Goal: Task Accomplishment & Management: Complete application form

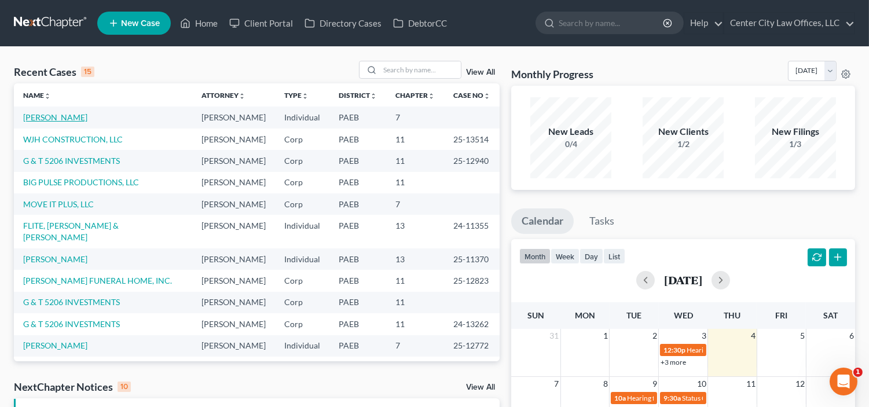
click at [74, 117] on link "[PERSON_NAME]" at bounding box center [55, 117] width 64 height 10
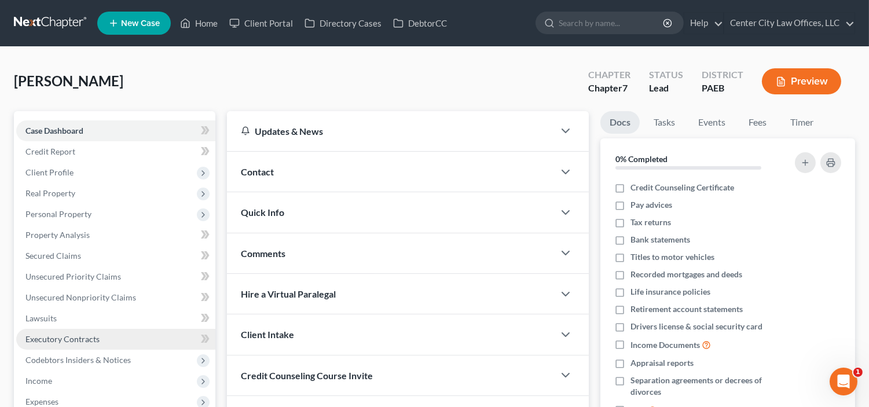
click at [78, 339] on span "Executory Contracts" at bounding box center [62, 339] width 74 height 10
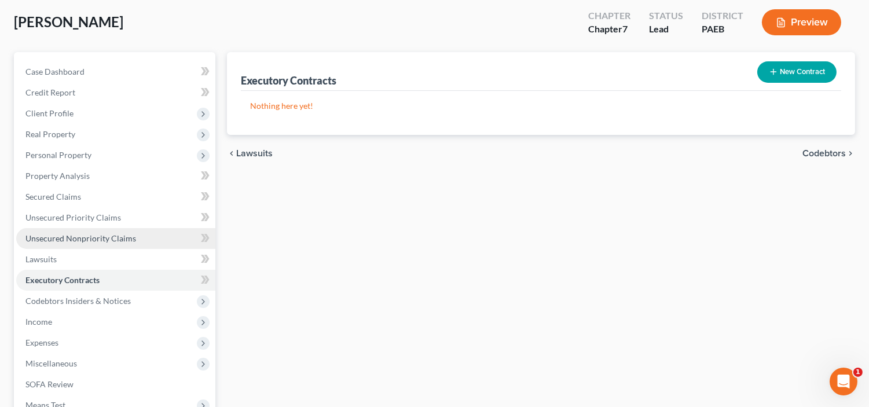
scroll to position [64, 0]
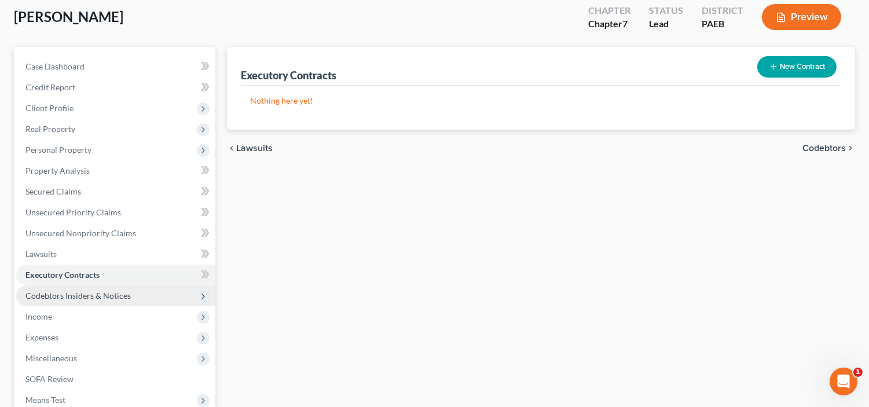
click at [109, 293] on span "Codebtors Insiders & Notices" at bounding box center [77, 296] width 105 height 10
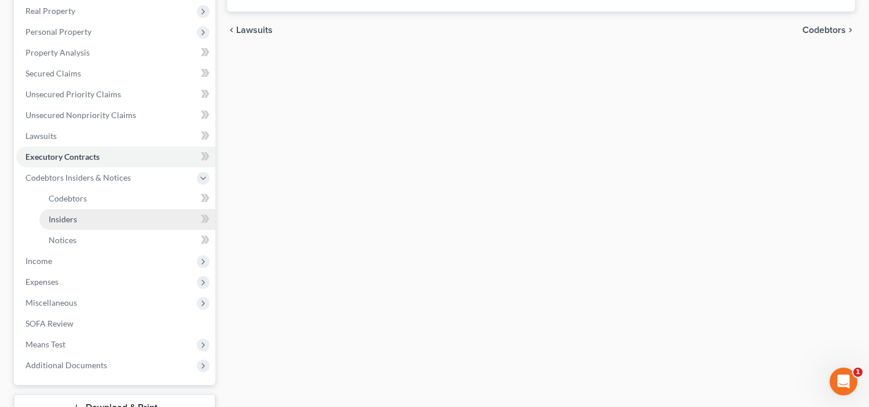
scroll to position [193, 0]
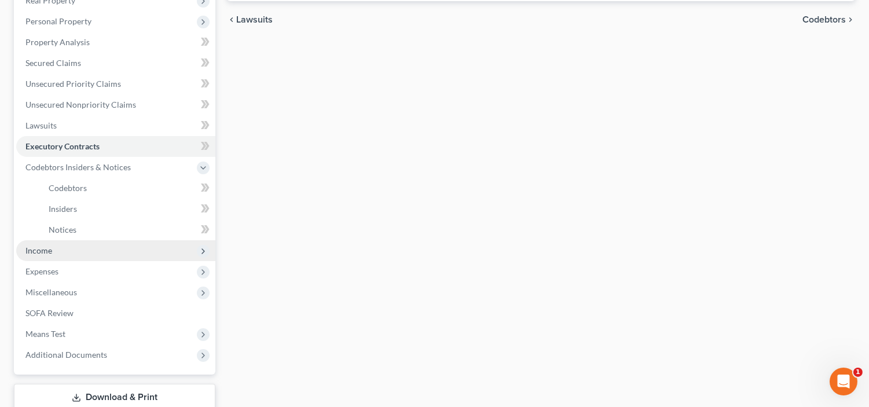
click at [46, 253] on span "Income" at bounding box center [38, 251] width 27 height 10
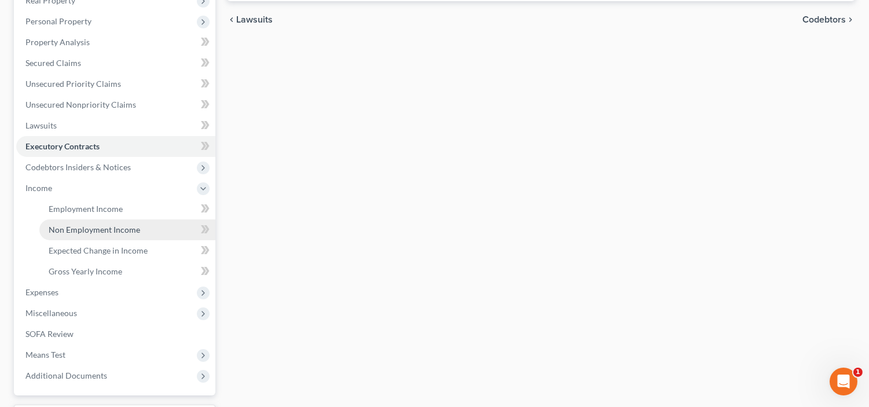
click at [81, 230] on span "Non Employment Income" at bounding box center [94, 230] width 91 height 10
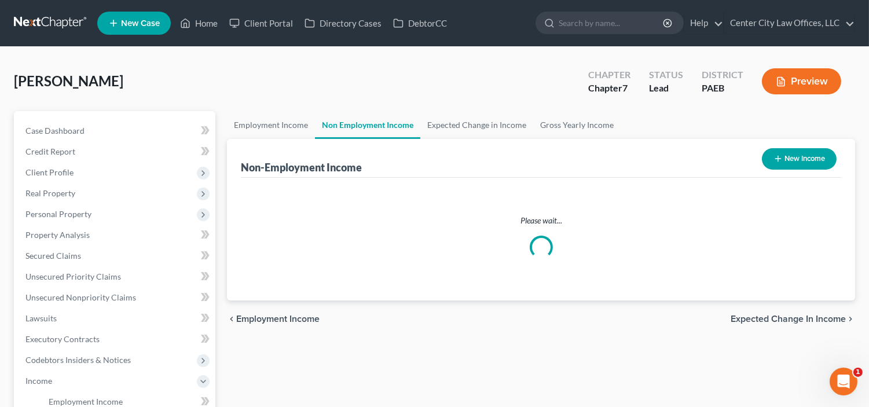
click at [805, 155] on button "New Income" at bounding box center [799, 158] width 75 height 21
select select "0"
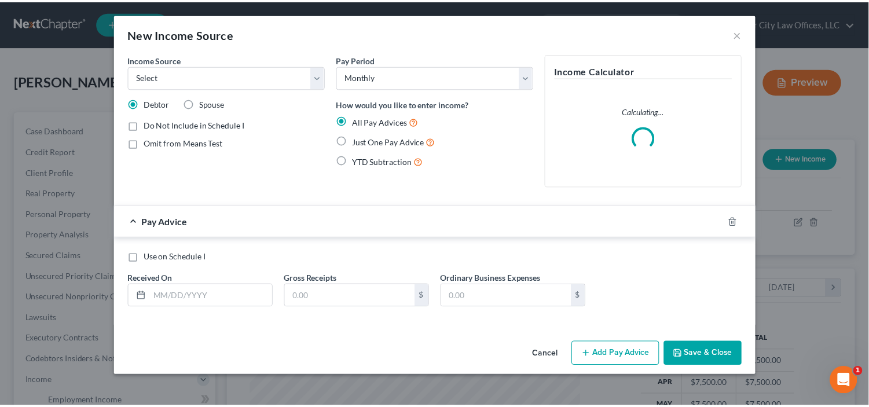
scroll to position [207, 357]
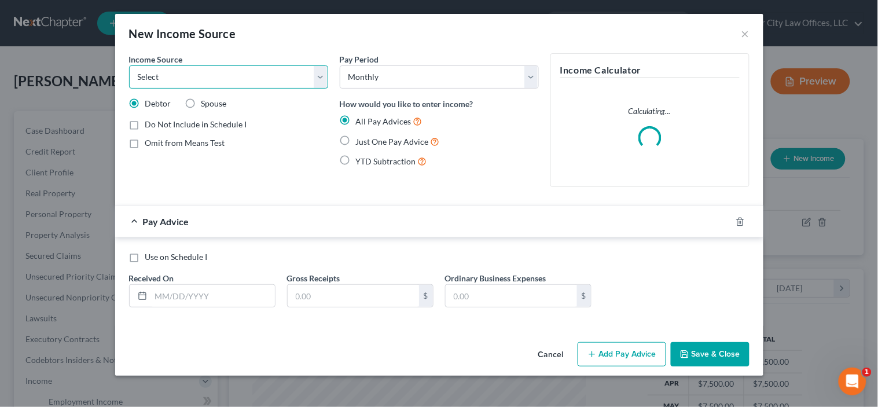
click at [257, 79] on select "Select Unemployment Disability (from employer) Pension Retirement Social Securi…" at bounding box center [228, 76] width 199 height 23
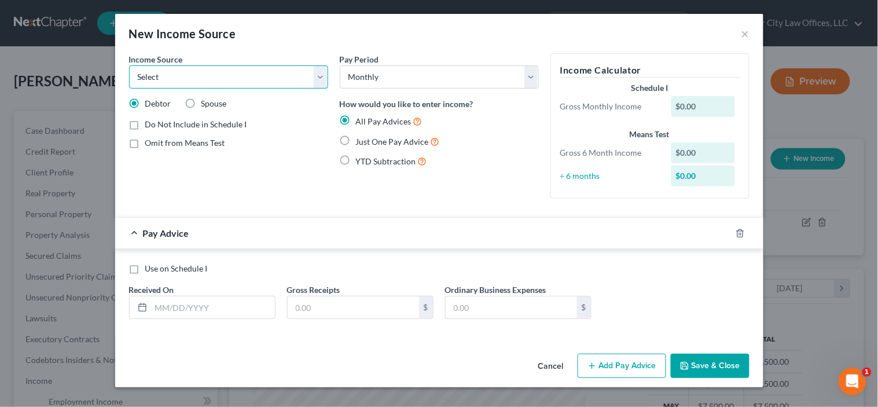
select select "7"
click at [129, 65] on select "Select Unemployment Disability (from employer) Pension Retirement Social Securi…" at bounding box center [228, 76] width 199 height 23
click at [412, 147] on label "Just One Pay Advice" at bounding box center [398, 141] width 84 height 13
click at [368, 142] on input "Just One Pay Advice" at bounding box center [365, 139] width 8 height 8
radio input "true"
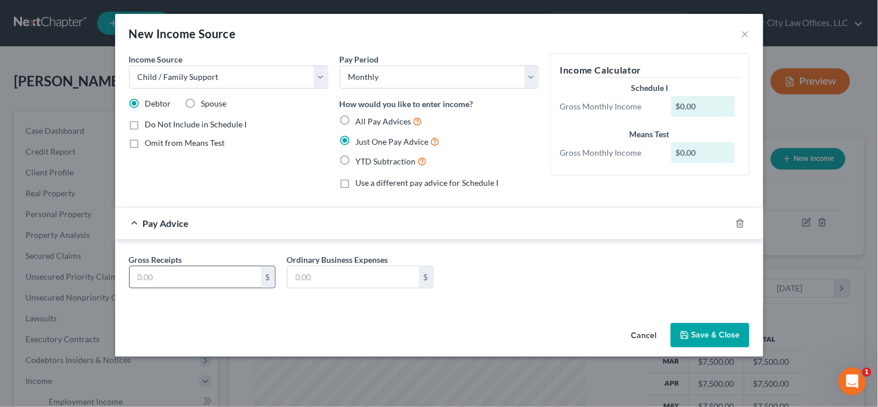
click at [215, 295] on div "Gross Receipts $ Ordinary Business Expenses $" at bounding box center [439, 276] width 632 height 45
click at [240, 277] on input "text" at bounding box center [195, 277] width 131 height 22
type input "3,500.00"
click at [721, 338] on button "Save & Close" at bounding box center [710, 335] width 79 height 24
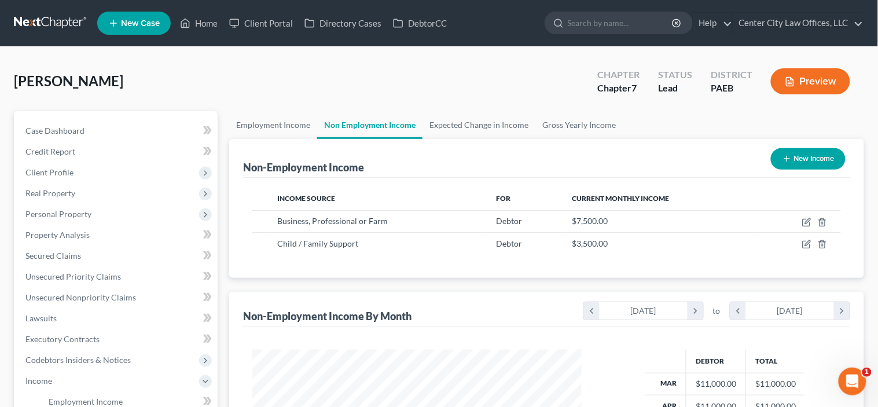
scroll to position [578844, 578699]
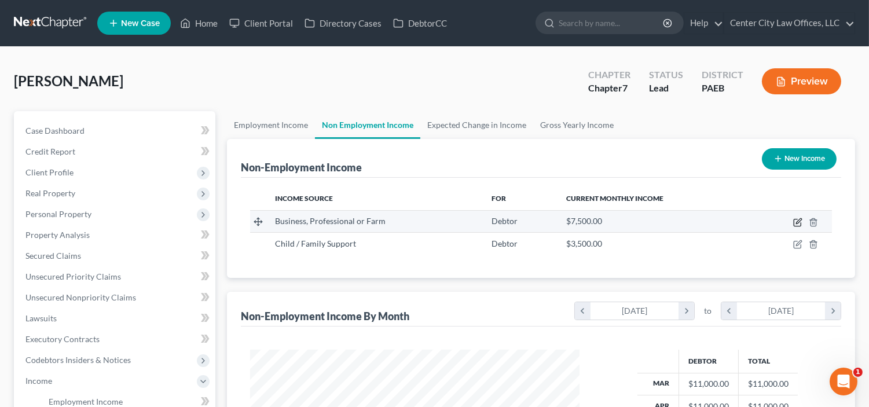
click at [799, 222] on icon "button" at bounding box center [798, 220] width 5 height 5
select select "10"
select select "0"
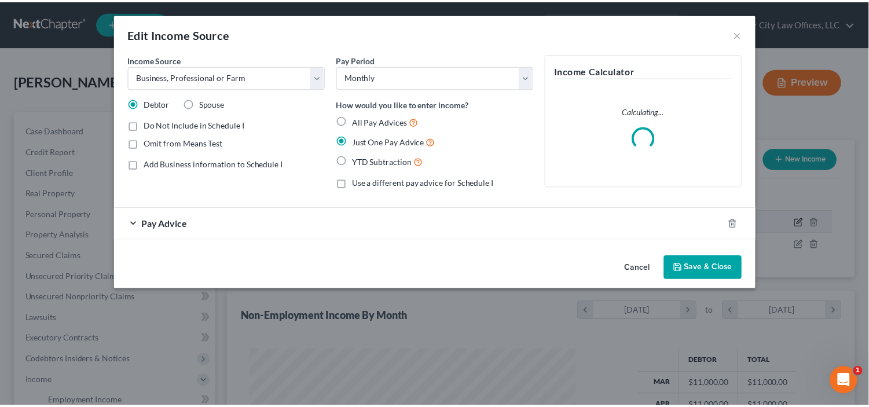
scroll to position [207, 357]
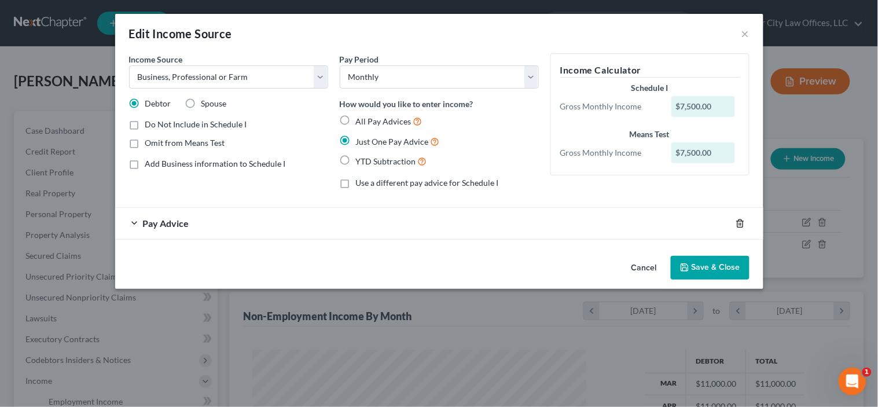
click at [745, 221] on icon "button" at bounding box center [740, 223] width 9 height 9
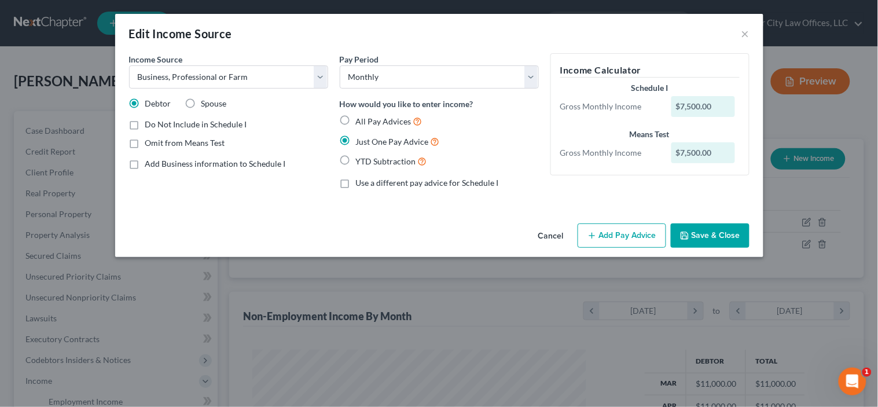
click at [706, 239] on button "Save & Close" at bounding box center [710, 236] width 79 height 24
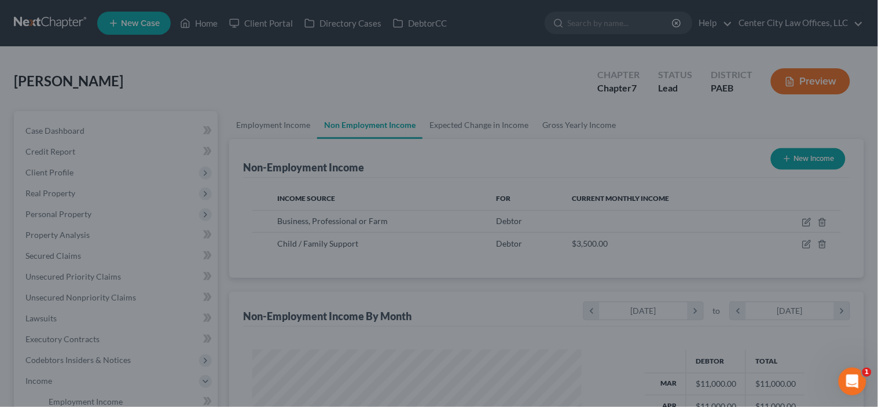
scroll to position [578844, 578699]
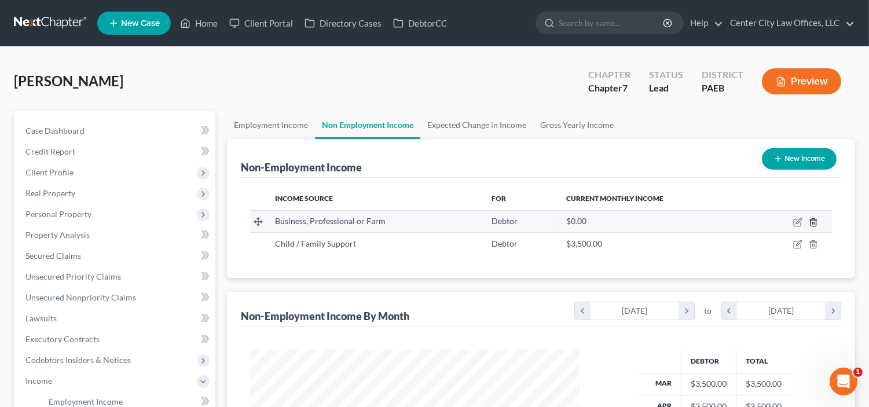
click at [814, 226] on icon "button" at bounding box center [813, 222] width 5 height 8
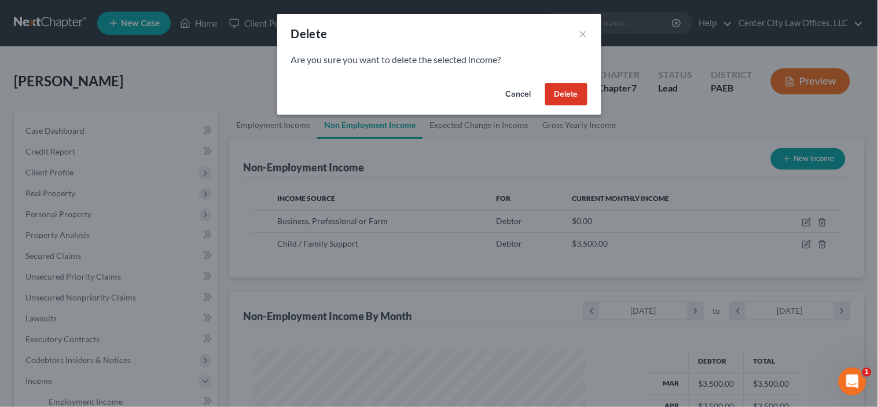
click at [563, 89] on button "Delete" at bounding box center [566, 94] width 42 height 23
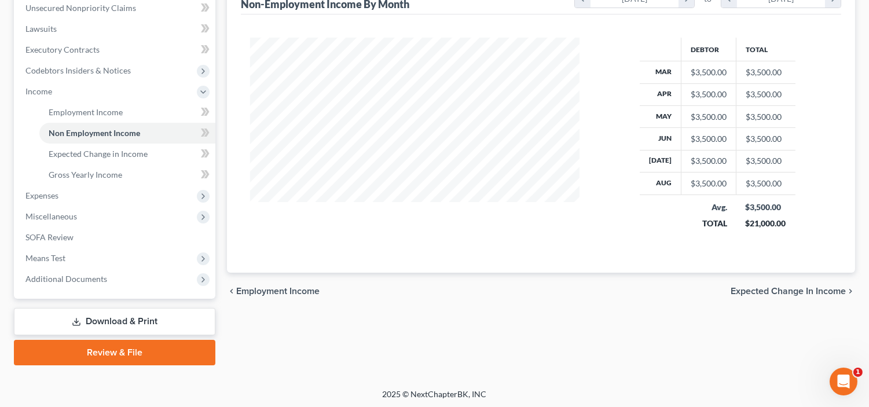
scroll to position [290, 0]
click at [773, 288] on span "Expected Change in Income" at bounding box center [788, 290] width 115 height 9
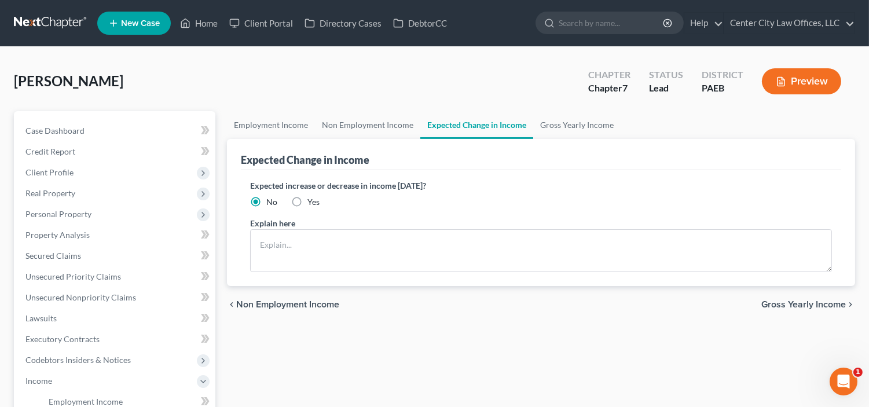
click at [793, 303] on span "Gross Yearly Income" at bounding box center [803, 304] width 85 height 9
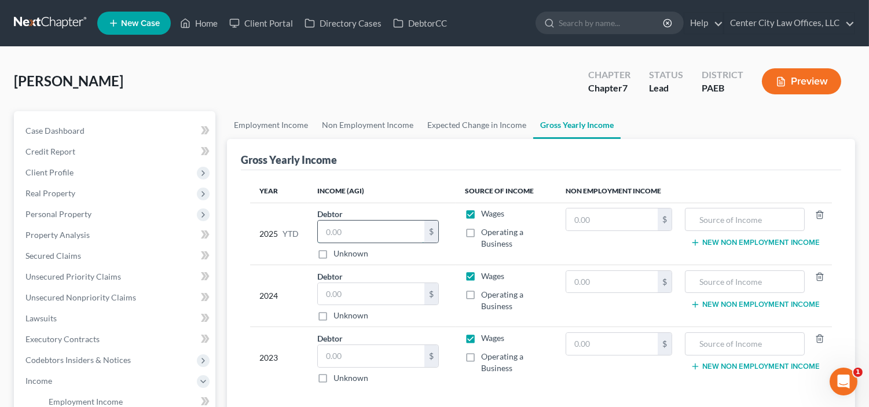
click at [394, 236] on input "text" at bounding box center [371, 232] width 107 height 22
click at [396, 224] on input "text" at bounding box center [371, 232] width 107 height 22
type input "15,000"
click at [481, 232] on label "Operating a Business" at bounding box center [513, 237] width 65 height 23
click at [486, 232] on input "Operating a Business" at bounding box center [490, 230] width 8 height 8
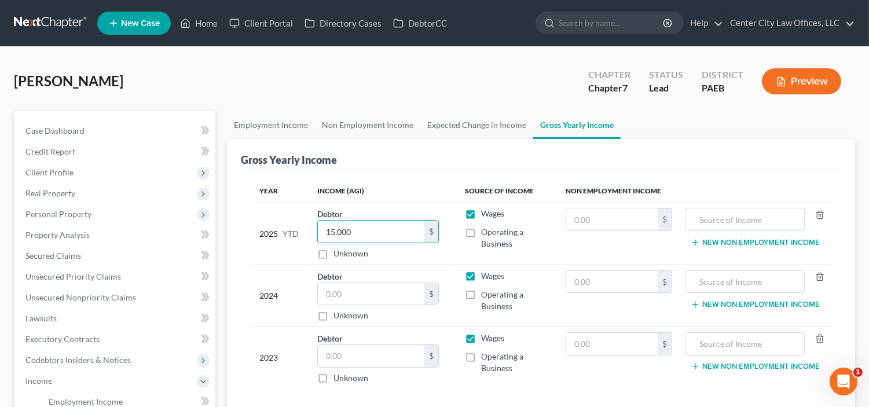
checkbox input "true"
click at [481, 215] on label "Wages" at bounding box center [492, 214] width 23 height 12
click at [486, 215] on input "Wages" at bounding box center [490, 212] width 8 height 8
checkbox input "false"
click at [380, 296] on input "text" at bounding box center [371, 294] width 107 height 22
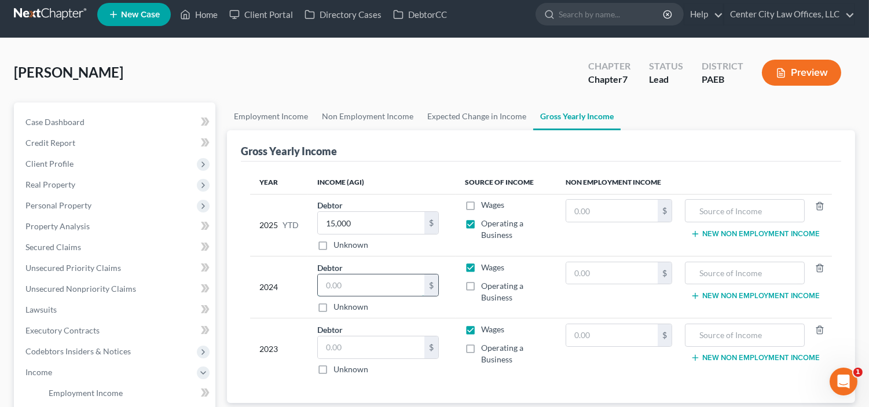
scroll to position [10, 0]
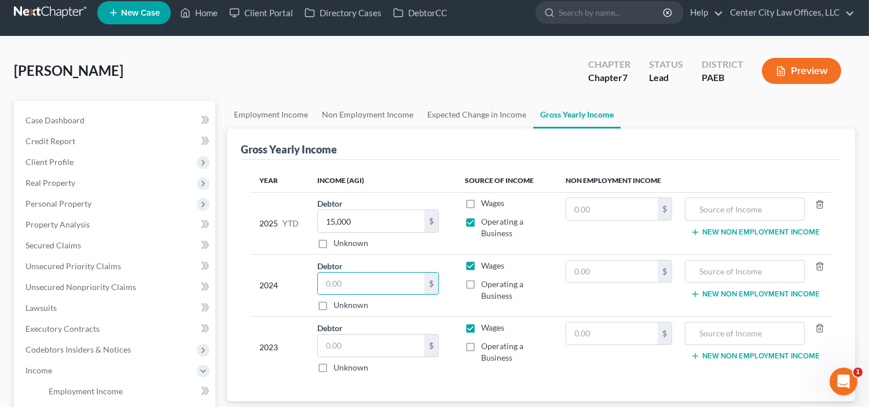
click at [481, 284] on label "Operating a Business" at bounding box center [513, 290] width 65 height 23
click at [486, 284] on input "Operating a Business" at bounding box center [490, 283] width 8 height 8
checkbox input "true"
click at [481, 263] on label "Wages" at bounding box center [492, 266] width 23 height 12
click at [486, 263] on input "Wages" at bounding box center [490, 264] width 8 height 8
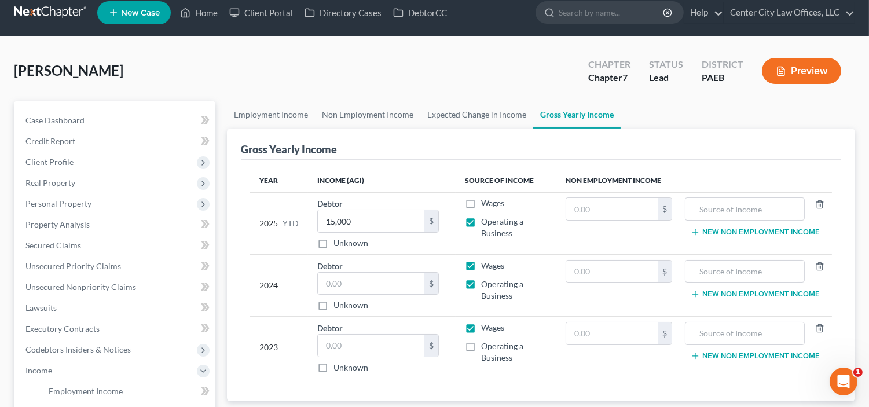
checkbox input "false"
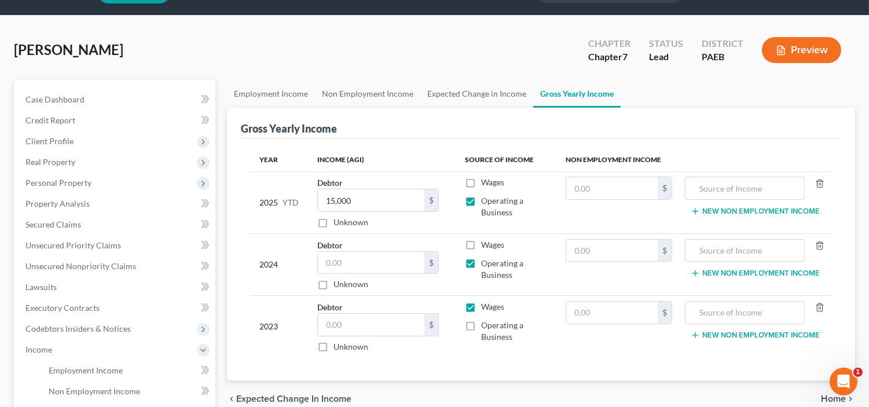
scroll to position [32, 0]
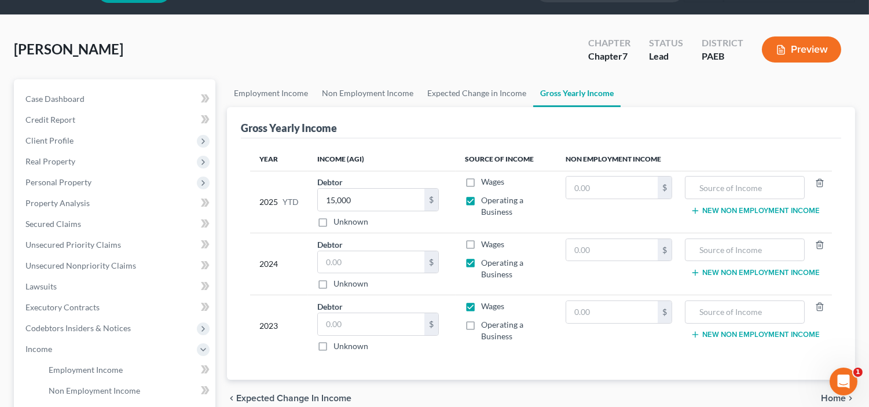
click at [481, 326] on label "Operating a Business" at bounding box center [513, 330] width 65 height 23
click at [486, 326] on input "Operating a Business" at bounding box center [490, 323] width 8 height 8
checkbox input "true"
click at [481, 309] on label "Wages" at bounding box center [492, 307] width 23 height 12
click at [486, 308] on input "Wages" at bounding box center [490, 305] width 8 height 8
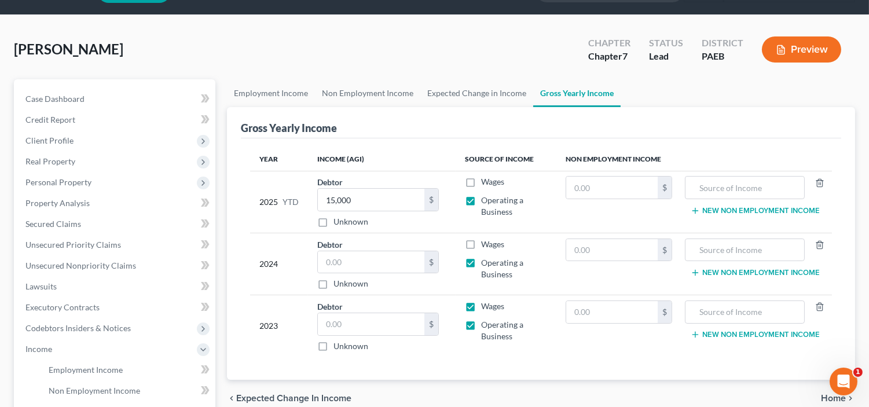
checkbox input "false"
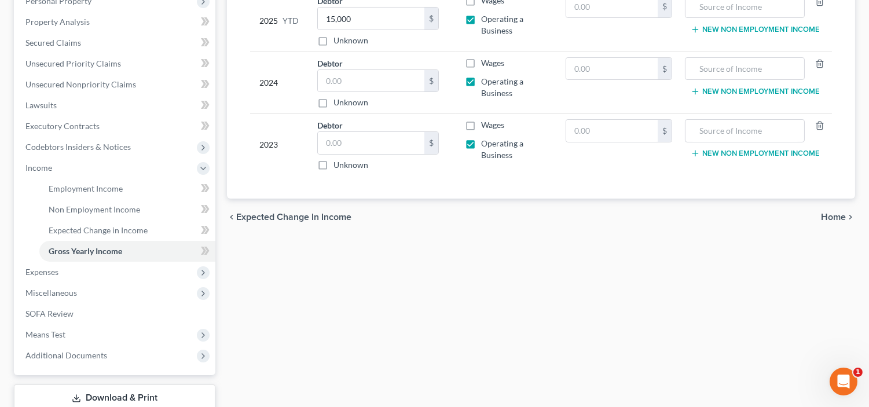
scroll to position [214, 0]
click at [832, 219] on span "Home" at bounding box center [833, 215] width 25 height 9
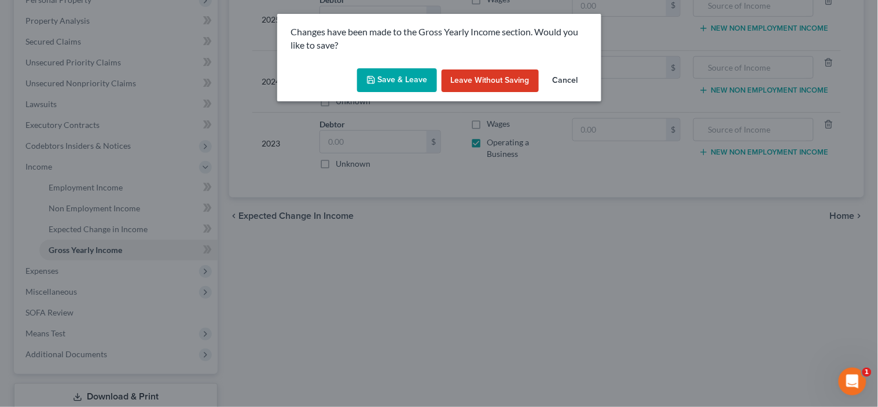
click at [419, 73] on button "Save & Leave" at bounding box center [397, 80] width 80 height 24
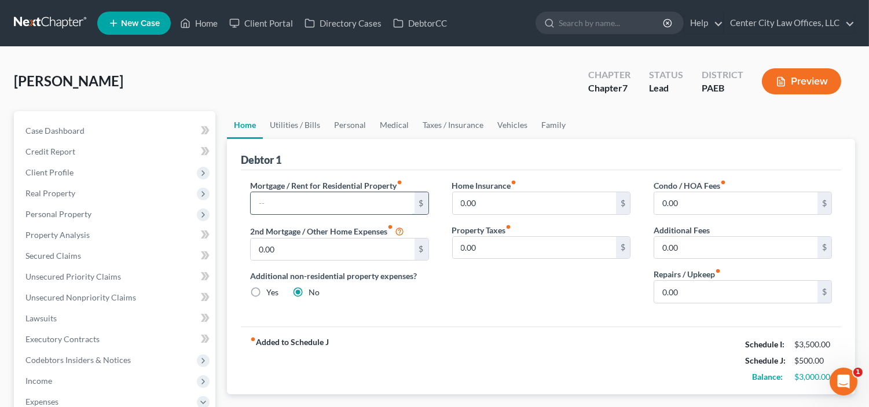
click at [331, 197] on input "text" at bounding box center [332, 203] width 163 height 22
type input "2,400.00"
click at [521, 197] on input "0.00" at bounding box center [534, 203] width 163 height 22
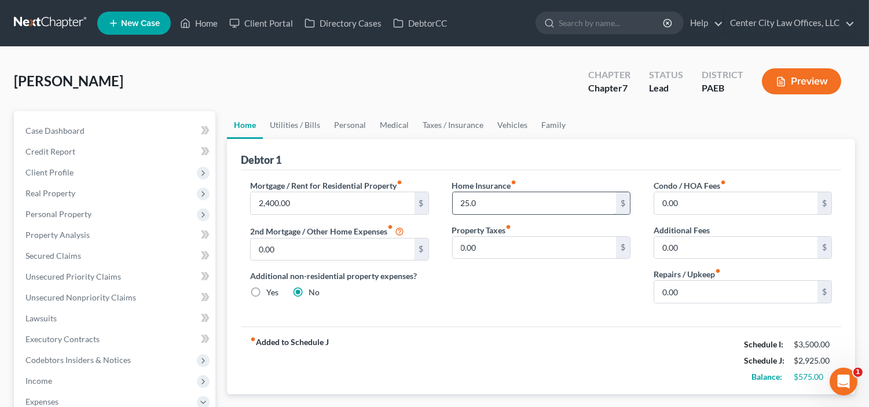
type input "25.00"
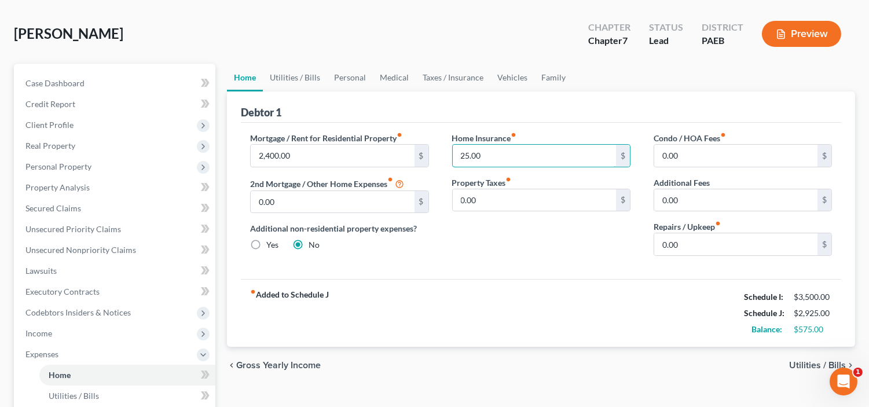
scroll to position [53, 0]
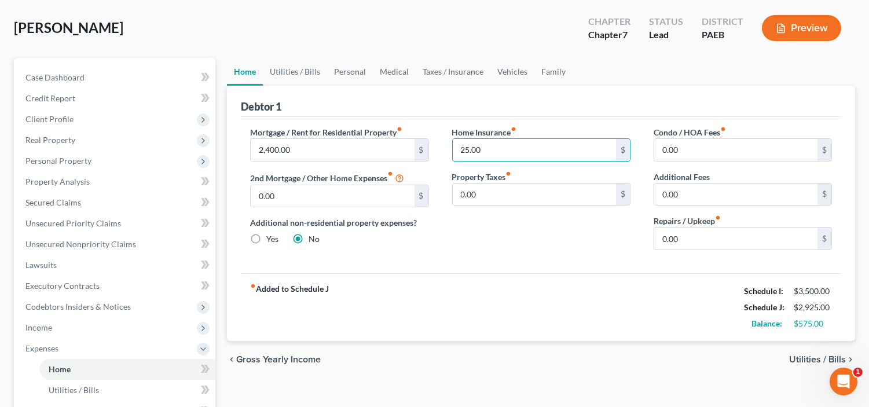
click at [811, 359] on span "Utilities / Bills" at bounding box center [817, 359] width 57 height 9
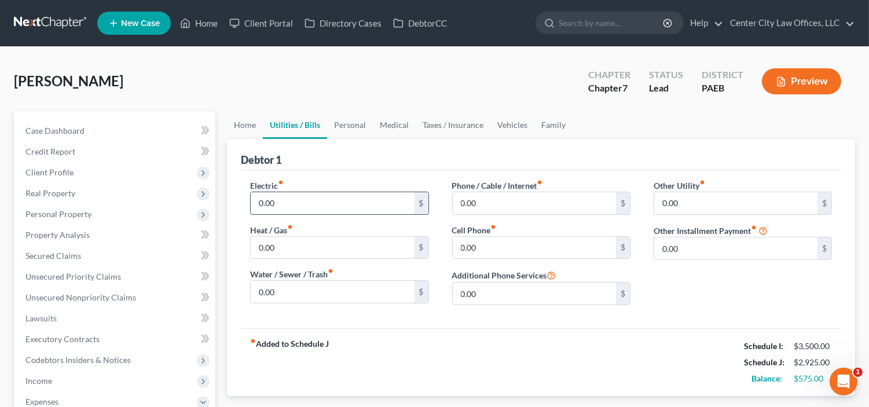
click at [321, 201] on input "0.00" at bounding box center [332, 203] width 163 height 22
type input "120"
click at [295, 250] on input "0.00" at bounding box center [332, 248] width 163 height 22
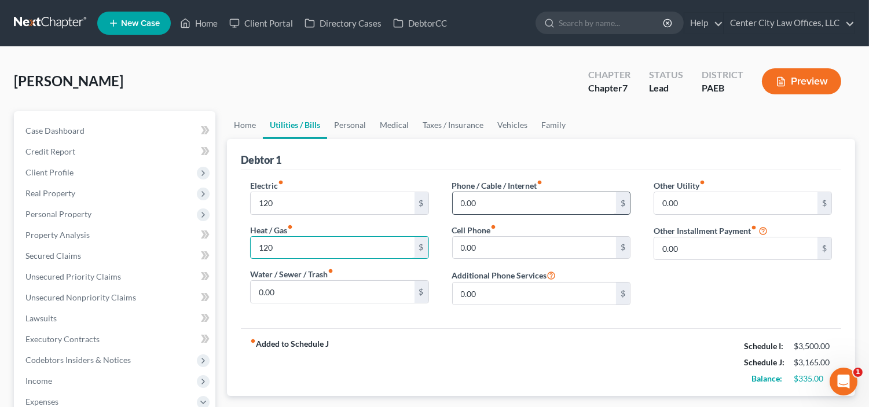
type input "120"
click at [521, 204] on input "0.00" at bounding box center [534, 203] width 163 height 22
click at [506, 247] on input "0.00" at bounding box center [534, 248] width 163 height 22
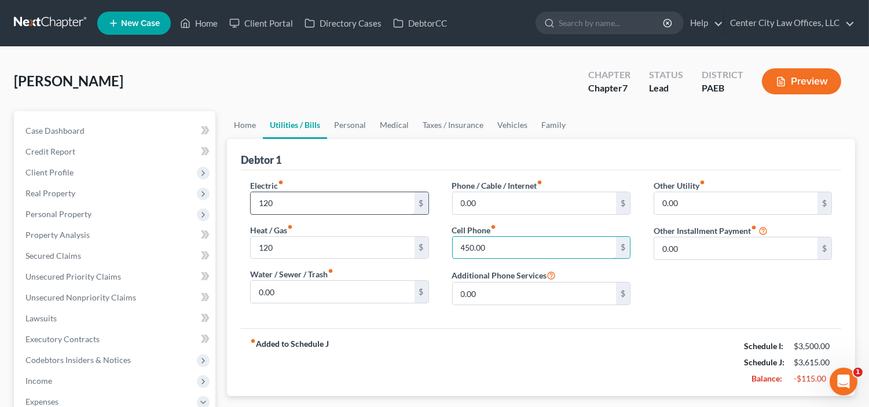
type input "450.00"
click at [350, 204] on input "120" at bounding box center [332, 203] width 163 height 22
type input "2"
type input "120.00"
click at [305, 256] on input "120" at bounding box center [332, 248] width 163 height 22
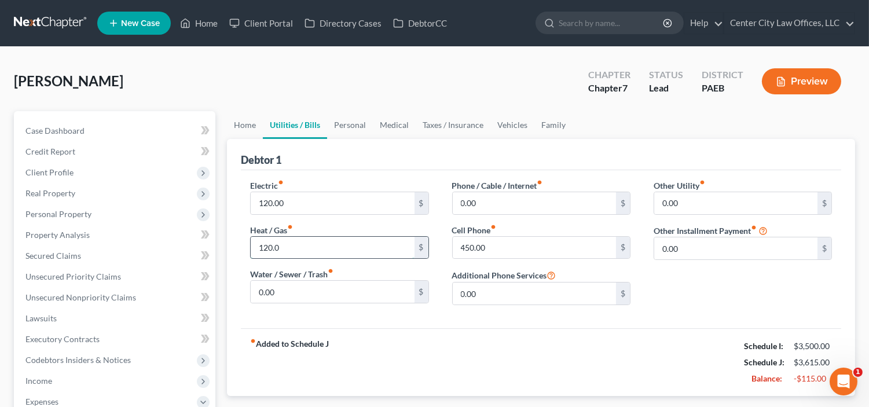
type input "120.00"
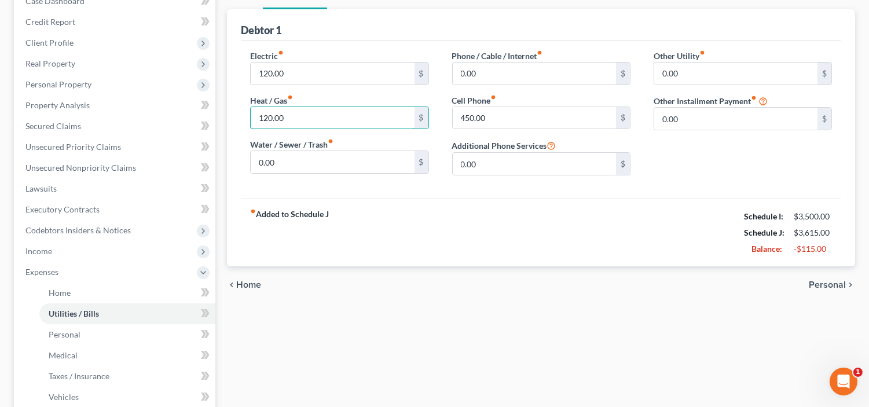
scroll to position [140, 0]
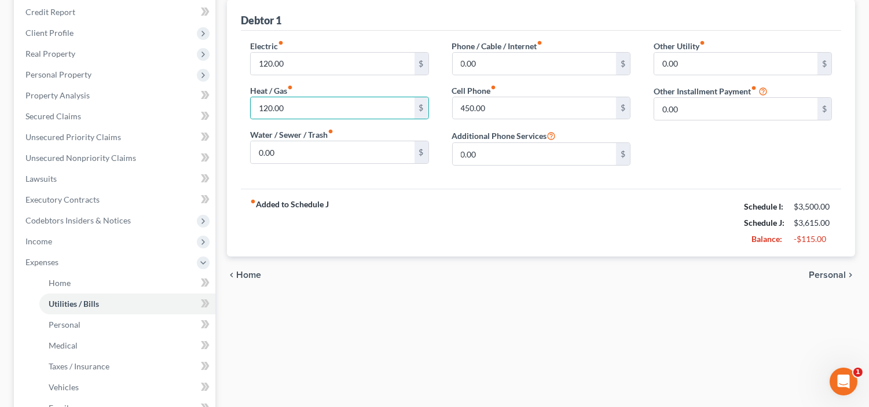
click at [840, 273] on span "Personal" at bounding box center [827, 274] width 37 height 9
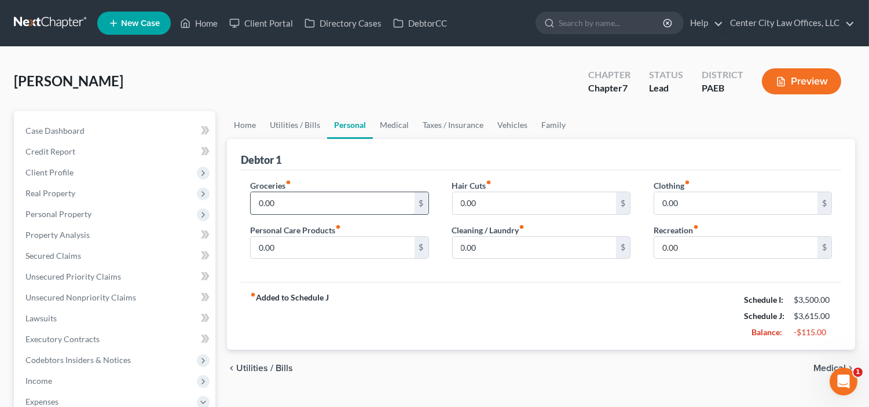
click at [340, 206] on input "0.00" at bounding box center [332, 203] width 163 height 22
type input "1,200.00"
click at [396, 255] on input "0.00" at bounding box center [332, 248] width 163 height 22
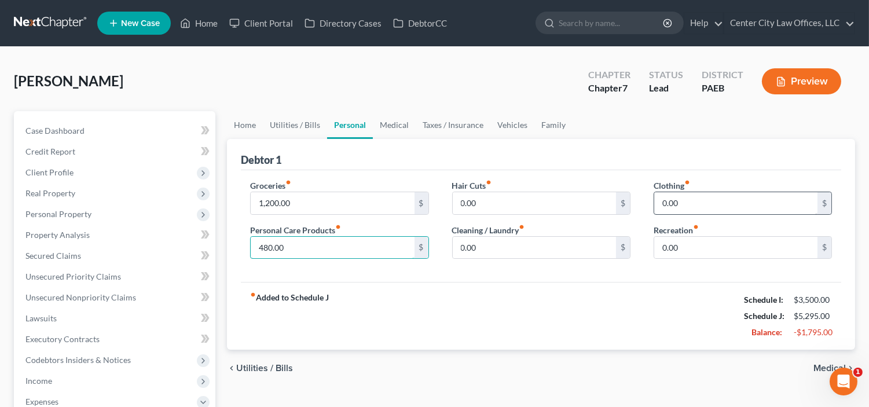
type input "480.00"
click at [731, 203] on input "0.00" at bounding box center [735, 203] width 163 height 22
type input "200.00"
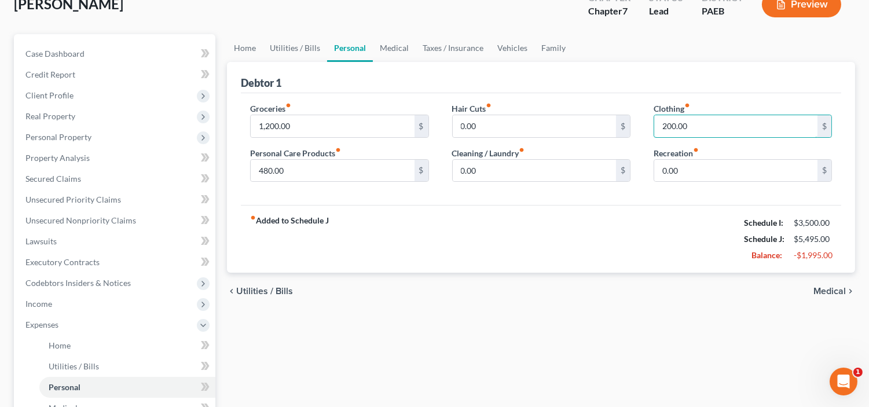
scroll to position [85, 0]
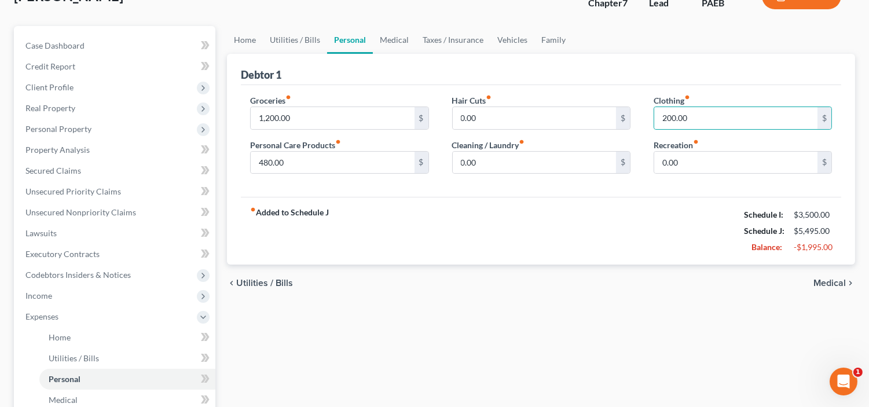
click at [837, 281] on span "Medical" at bounding box center [830, 283] width 32 height 9
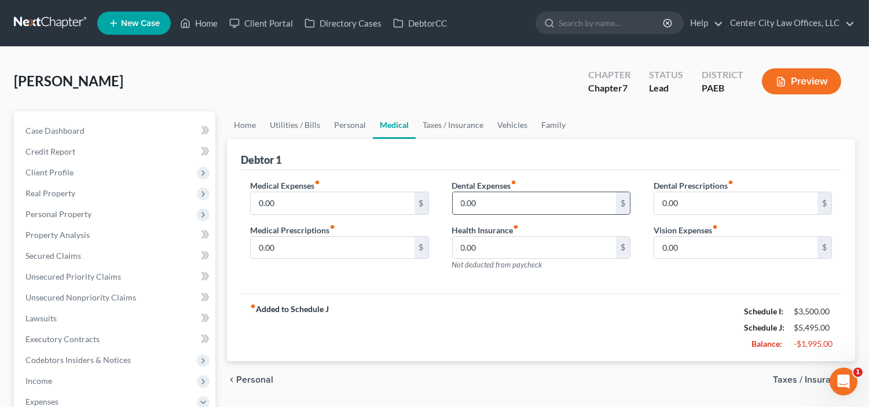
click at [508, 201] on input "0.00" at bounding box center [534, 203] width 163 height 22
click at [323, 202] on input "0.00" at bounding box center [332, 203] width 163 height 22
type input "100.00"
click at [476, 196] on input "0.00" at bounding box center [534, 203] width 163 height 22
type input "50.00"
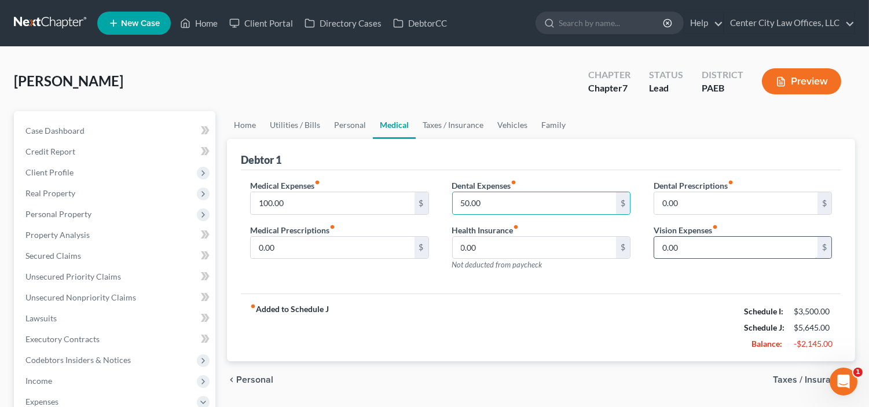
click at [688, 248] on input "0.00" at bounding box center [735, 248] width 163 height 22
type input "50.00"
click at [400, 248] on input "0.00" at bounding box center [332, 248] width 163 height 22
type input "20.00"
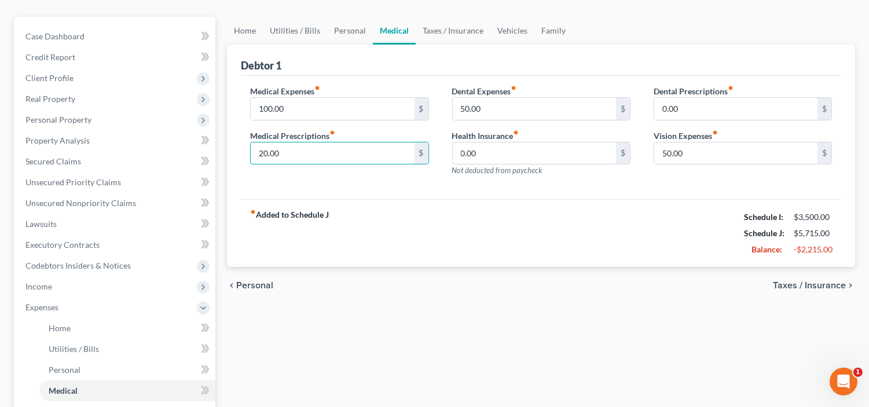
scroll to position [96, 0]
click at [836, 281] on span "Taxes / Insurance" at bounding box center [809, 283] width 73 height 9
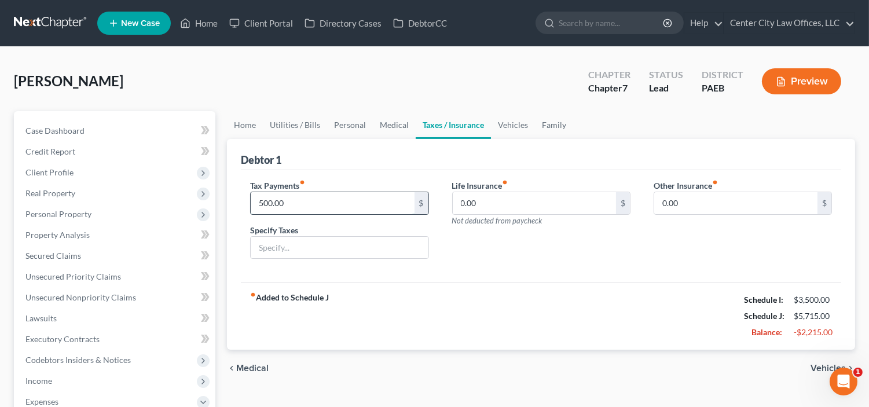
click at [337, 202] on input "500.00" at bounding box center [332, 203] width 163 height 22
click at [522, 208] on input "0.00" at bounding box center [534, 203] width 163 height 22
type input "125.00"
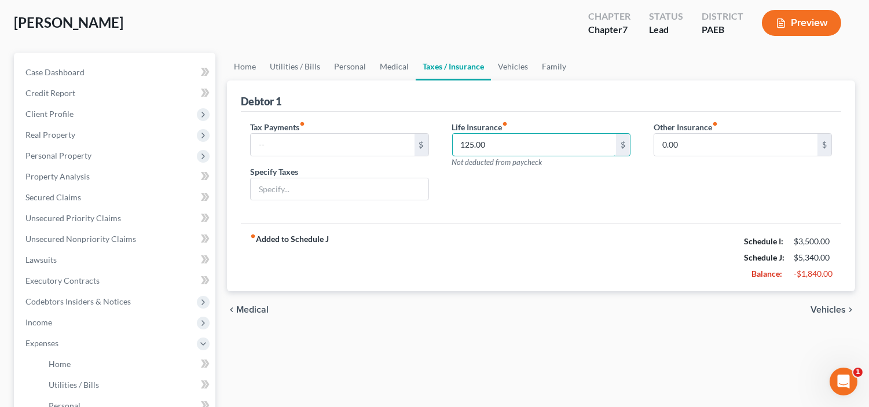
scroll to position [64, 0]
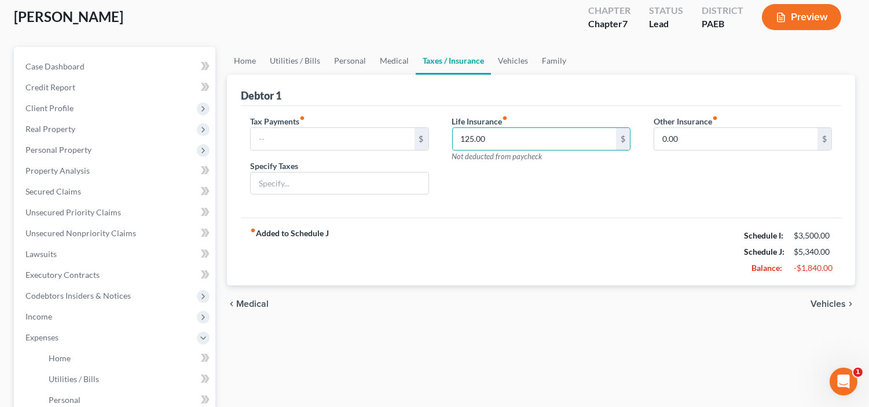
click at [815, 299] on span "Vehicles" at bounding box center [828, 303] width 35 height 9
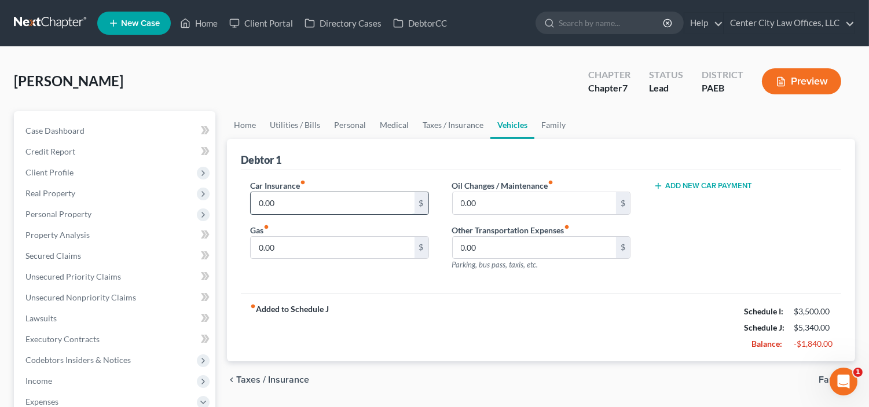
click at [365, 193] on input "0.00" at bounding box center [332, 203] width 163 height 22
type input "250.00"
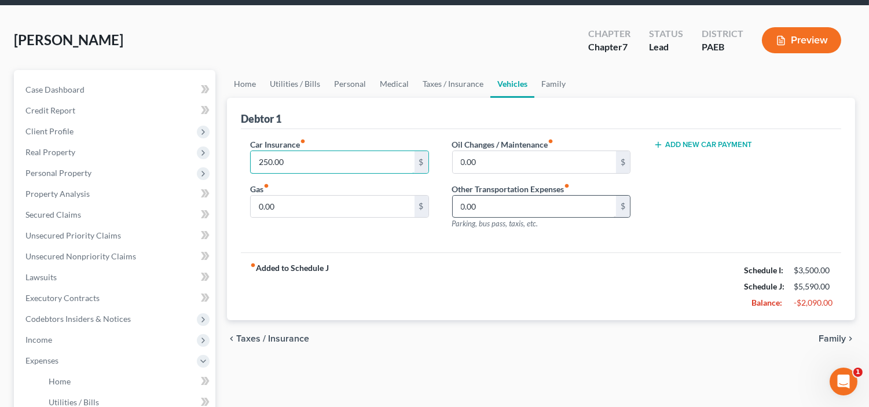
scroll to position [43, 0]
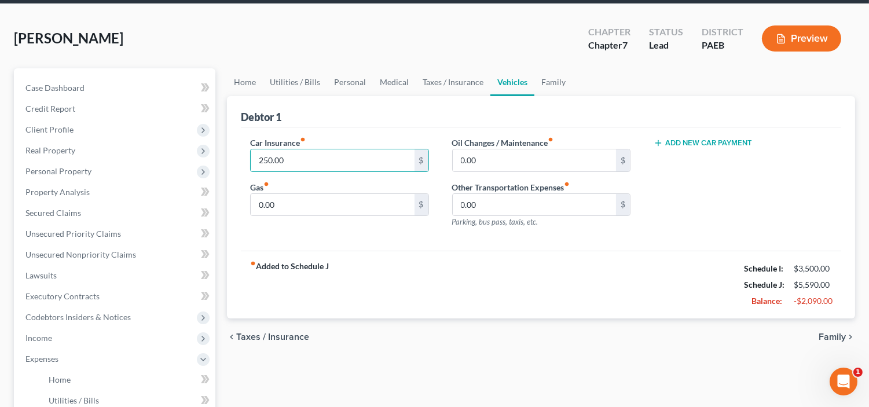
click at [826, 336] on span "Family" at bounding box center [832, 336] width 27 height 9
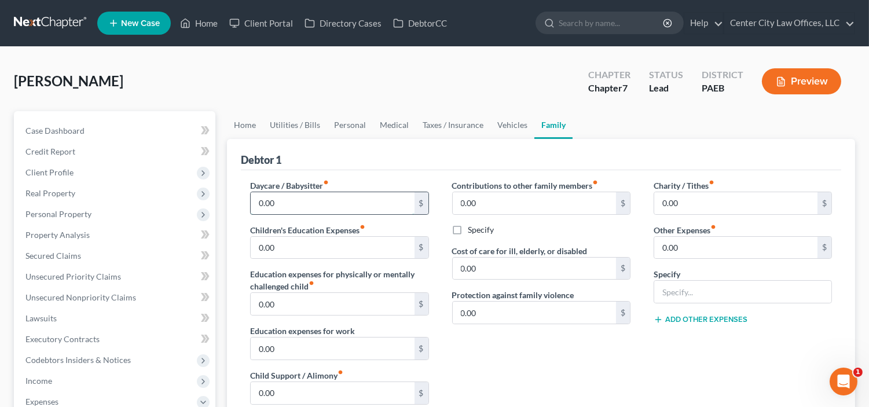
click at [380, 197] on input "0.00" at bounding box center [332, 203] width 163 height 22
click at [302, 246] on input "0.00" at bounding box center [332, 248] width 163 height 22
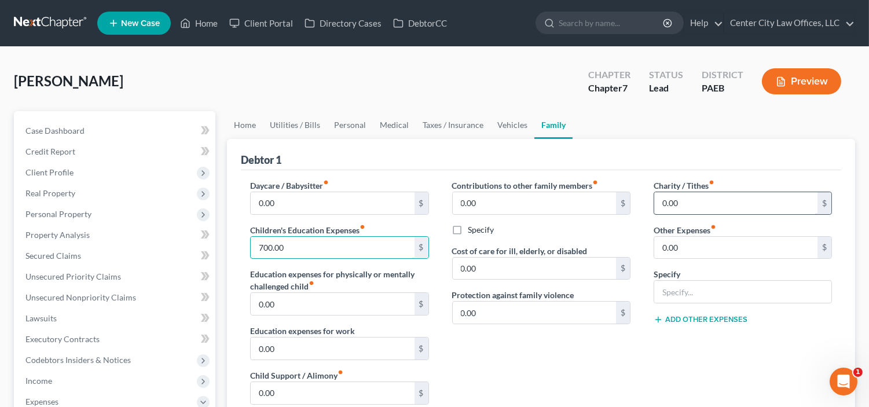
type input "700.00"
click at [687, 193] on input "0.00" at bounding box center [735, 203] width 163 height 22
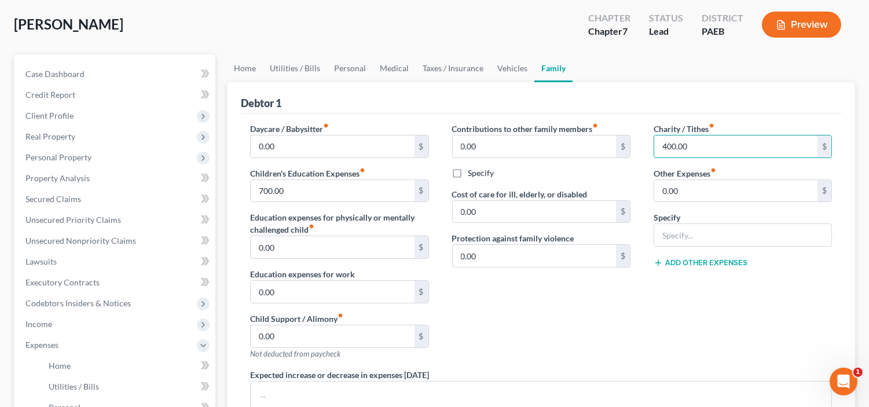
scroll to position [85, 0]
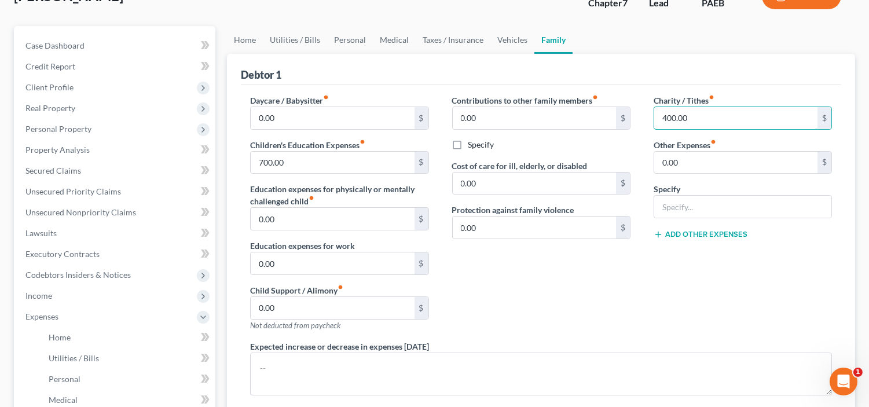
type input "400.00"
drag, startPoint x: 489, startPoint y: 298, endPoint x: 556, endPoint y: 300, distance: 67.2
click at [556, 300] on div "Contributions to other family members fiber_manual_record 0.00 $ Specify Cost o…" at bounding box center [542, 217] width 202 height 246
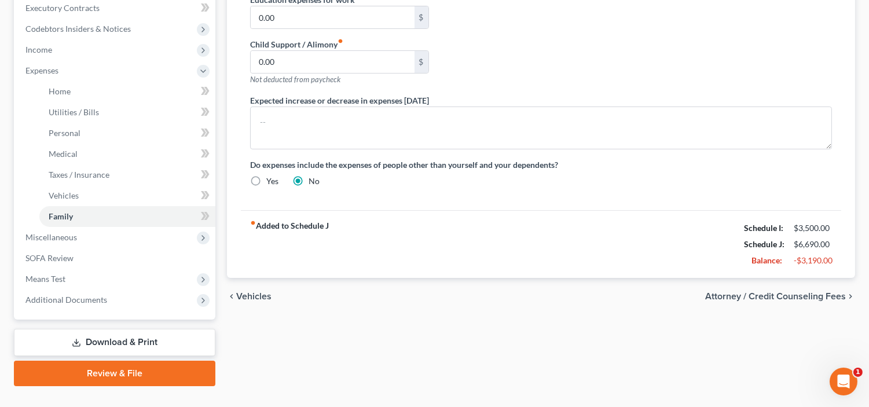
scroll to position [353, 0]
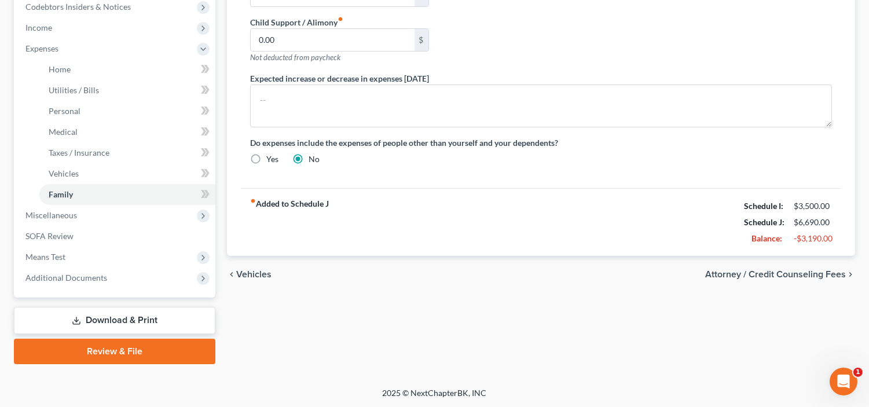
click at [261, 274] on span "Vehicles" at bounding box center [253, 274] width 35 height 9
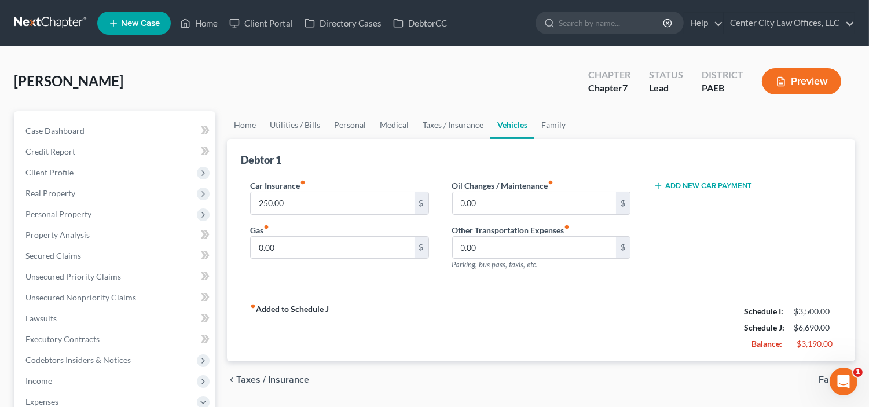
click at [261, 274] on div "Car Insurance fiber_manual_record 250.00 $ Gas fiber_manual_record 0.00 $" at bounding box center [340, 230] width 202 height 101
click at [295, 119] on link "Utilities / Bills" at bounding box center [295, 125] width 64 height 28
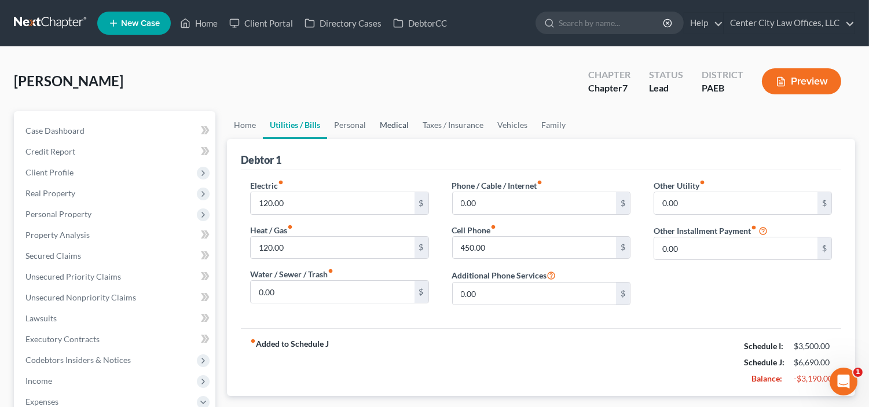
click at [386, 122] on link "Medical" at bounding box center [394, 125] width 43 height 28
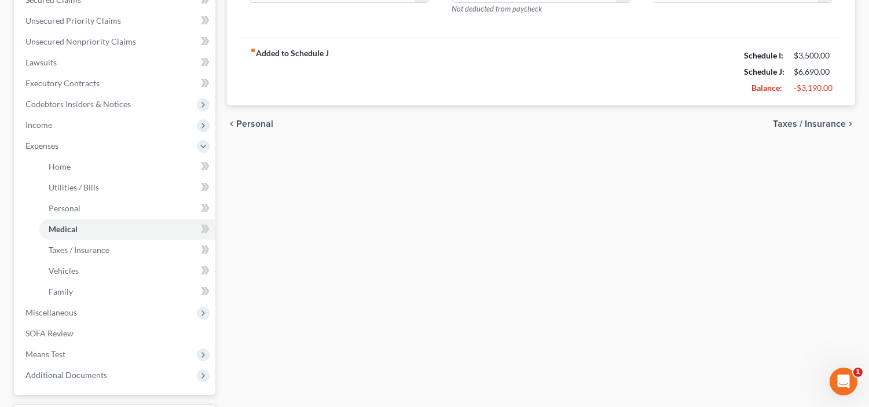
scroll to position [353, 0]
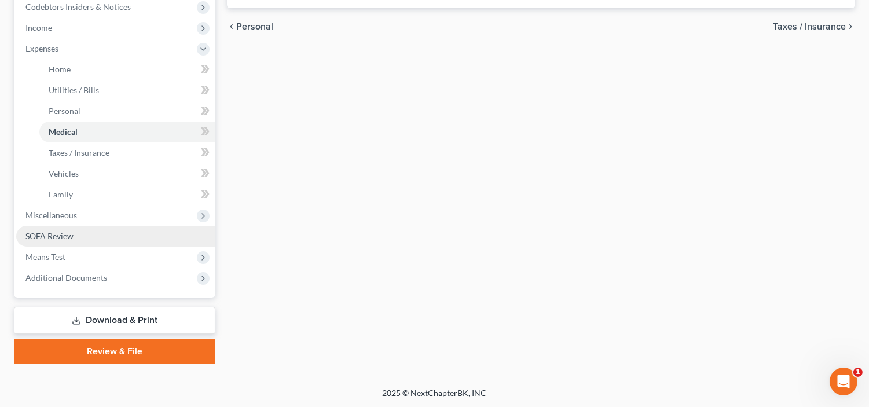
click at [71, 234] on span "SOFA Review" at bounding box center [49, 236] width 48 height 10
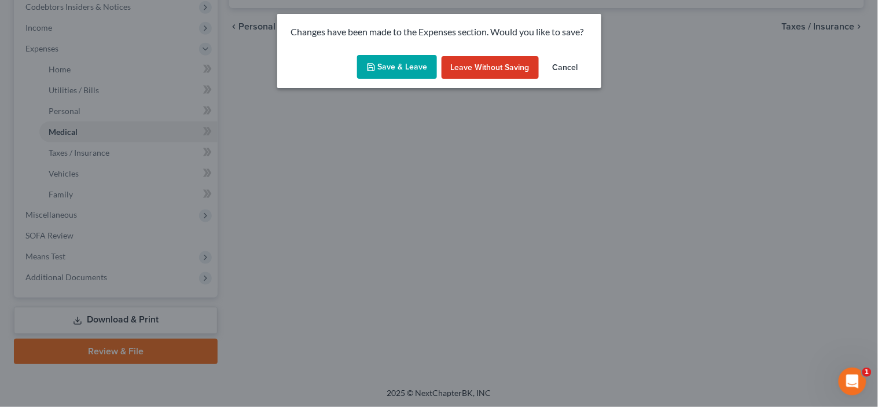
click at [383, 64] on button "Save & Leave" at bounding box center [397, 67] width 80 height 24
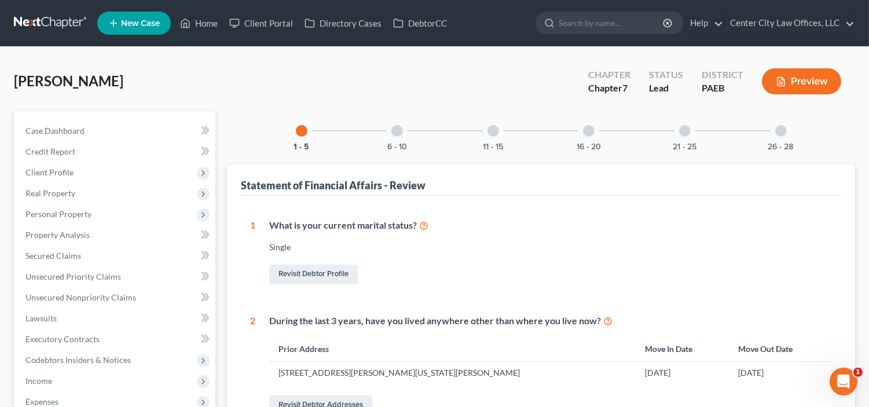
click at [401, 132] on div at bounding box center [397, 131] width 12 height 12
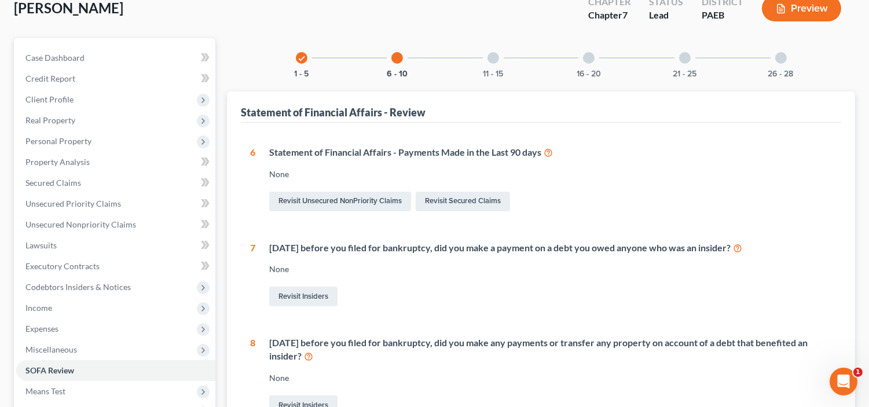
scroll to position [75, 0]
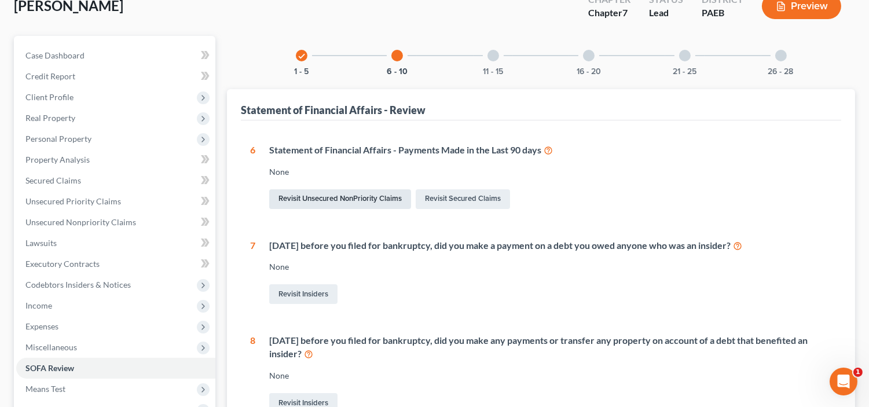
click at [380, 200] on link "Revisit Unsecured NonPriority Claims" at bounding box center [340, 199] width 142 height 20
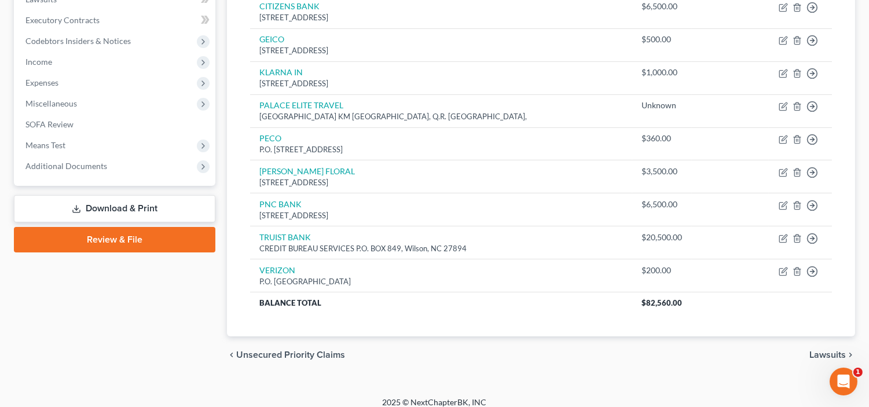
scroll to position [330, 0]
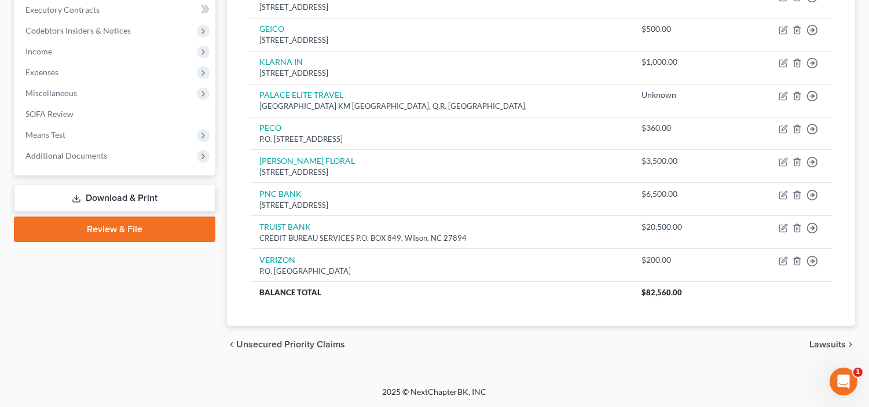
click at [812, 342] on span "Lawsuits" at bounding box center [828, 344] width 36 height 9
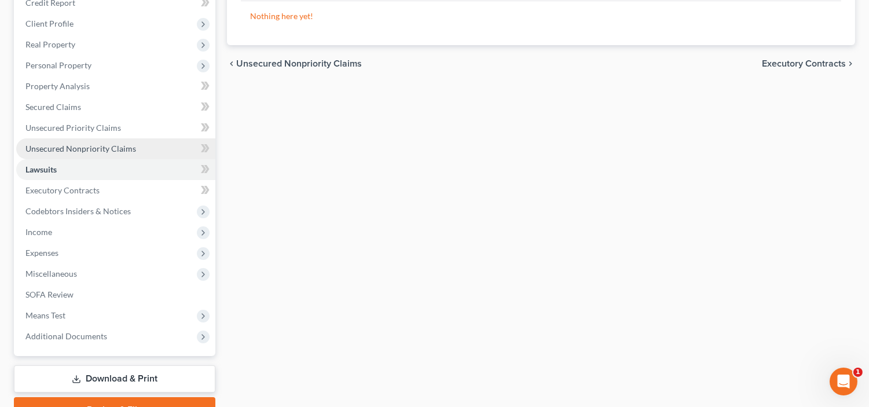
scroll to position [149, 0]
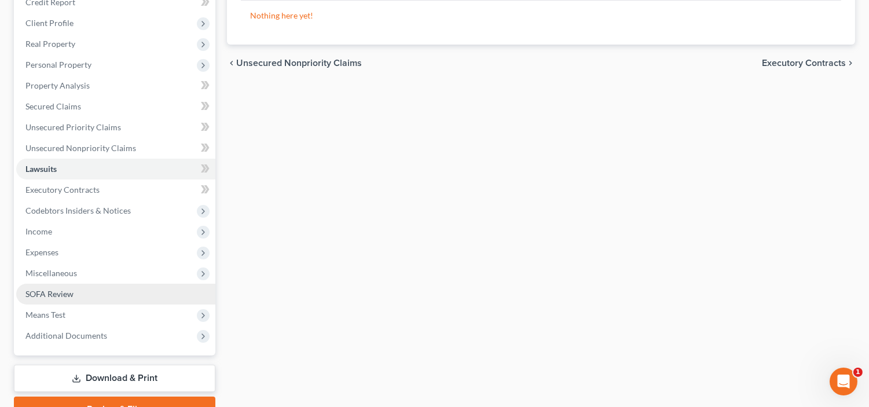
click at [64, 296] on span "SOFA Review" at bounding box center [49, 294] width 48 height 10
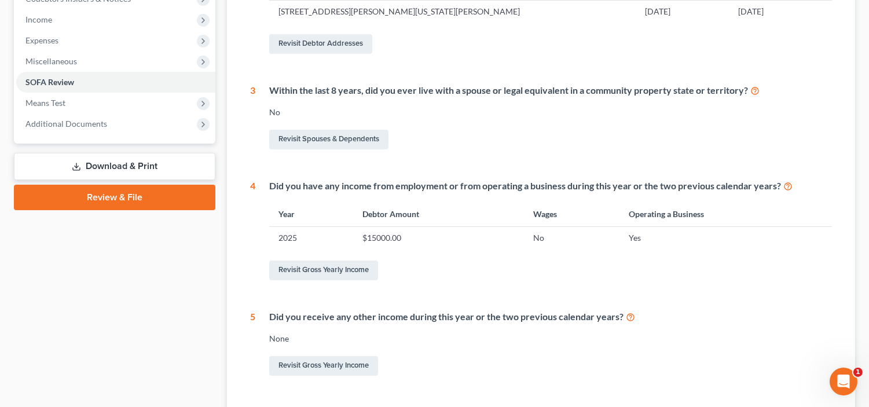
scroll to position [365, 0]
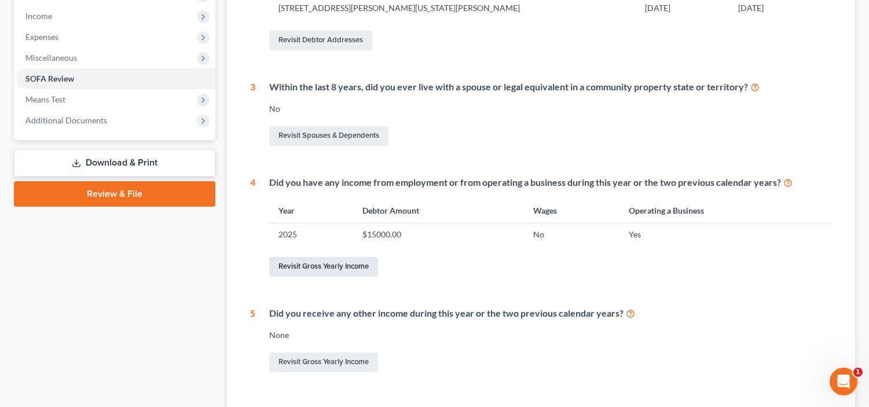
click at [327, 269] on link "Revisit Gross Yearly Income" at bounding box center [323, 267] width 109 height 20
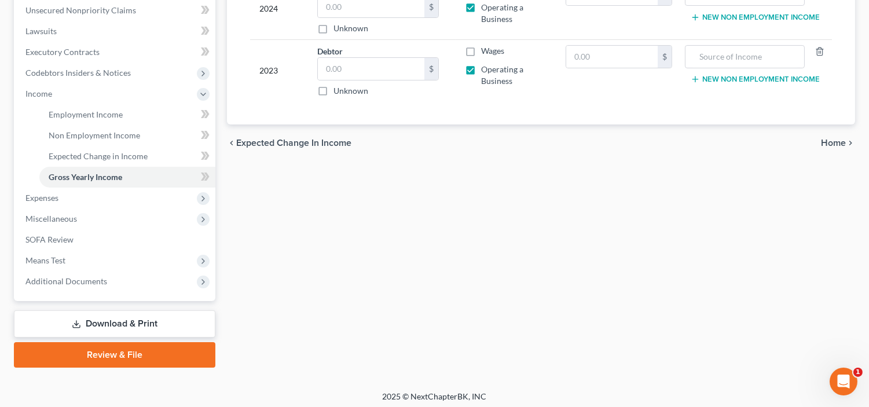
scroll to position [290, 0]
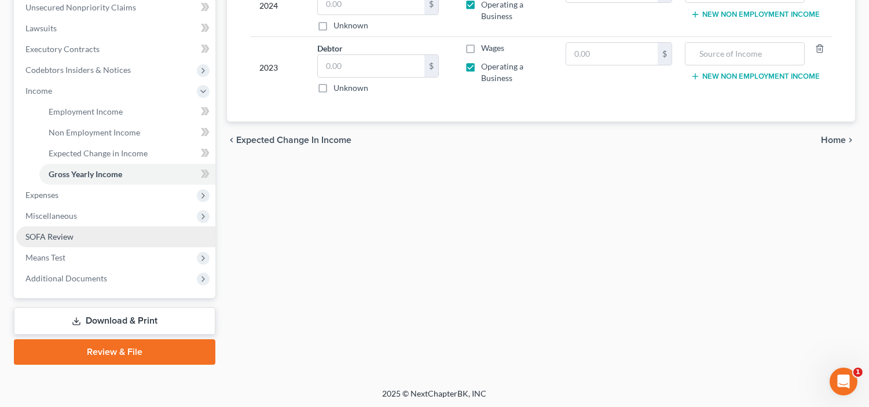
click at [60, 235] on span "SOFA Review" at bounding box center [49, 237] width 48 height 10
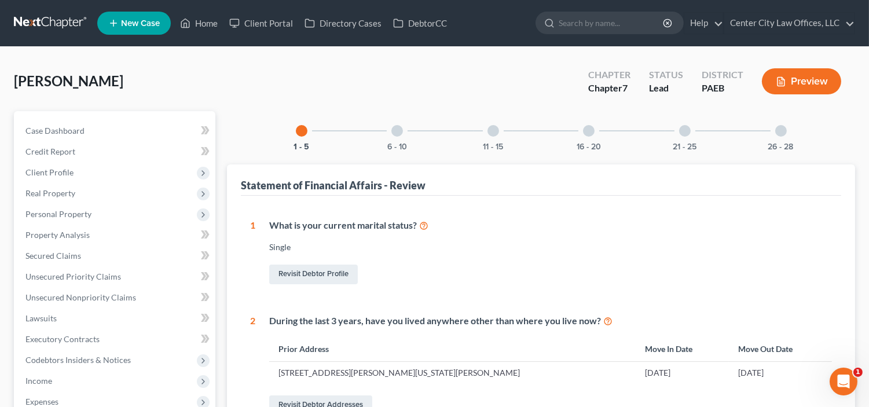
click at [397, 137] on div "6 - 10" at bounding box center [397, 130] width 39 height 39
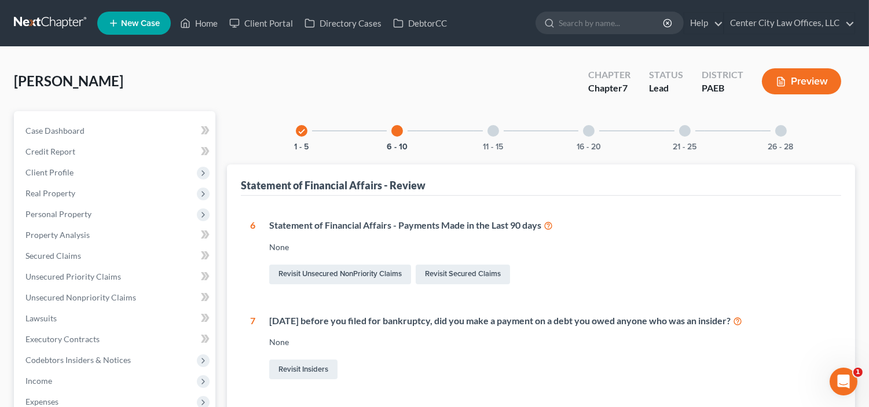
click at [489, 131] on div at bounding box center [494, 131] width 12 height 12
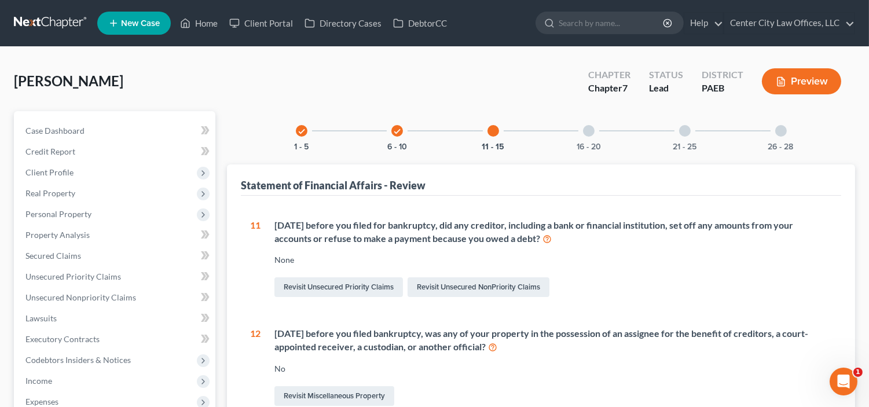
click at [596, 133] on div "16 - 20" at bounding box center [588, 130] width 39 height 39
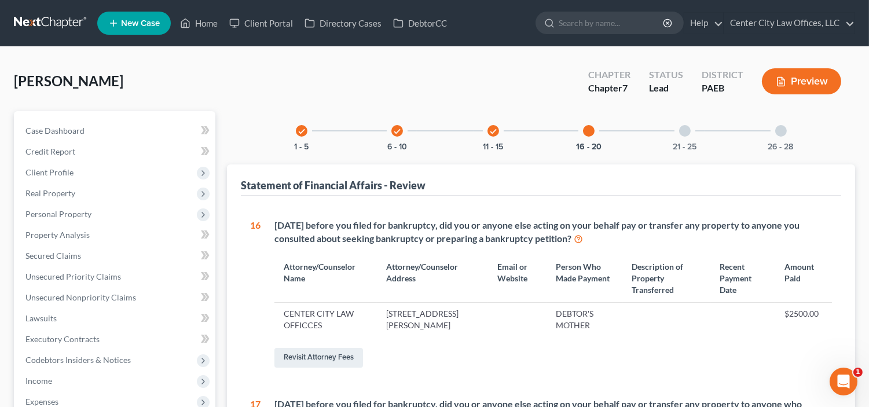
click at [680, 126] on div "21 - 25" at bounding box center [684, 130] width 39 height 39
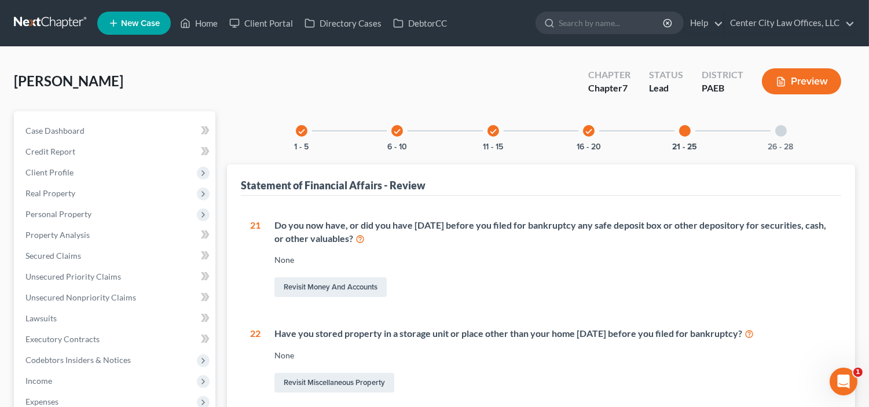
click at [777, 129] on div at bounding box center [781, 131] width 12 height 12
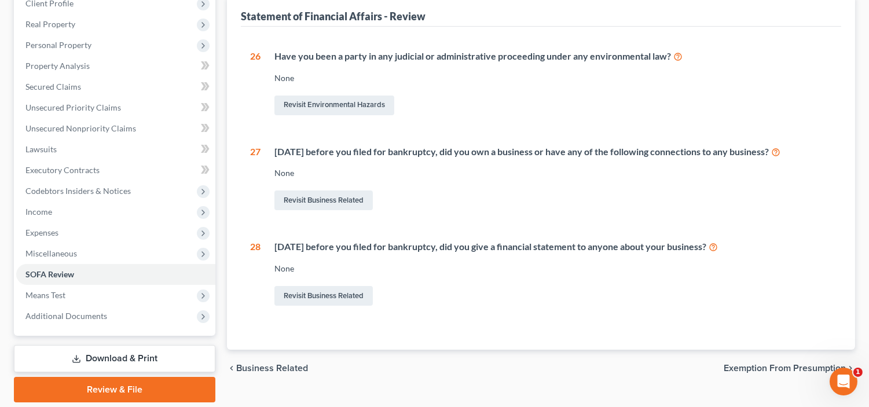
scroll to position [171, 0]
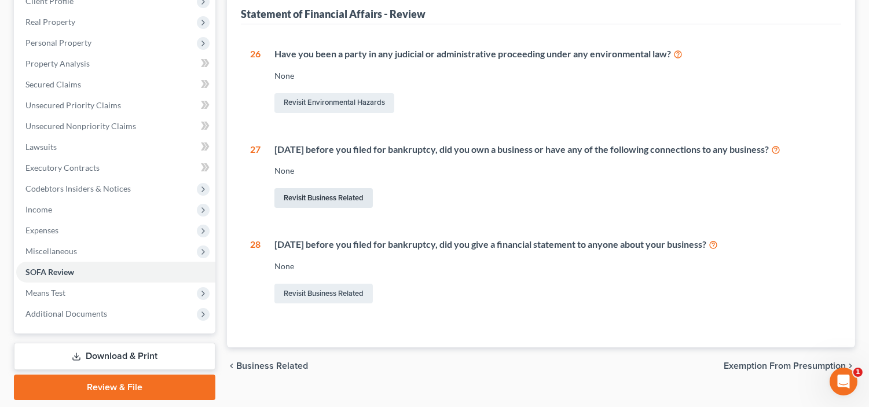
click at [337, 198] on link "Revisit Business Related" at bounding box center [323, 198] width 98 height 20
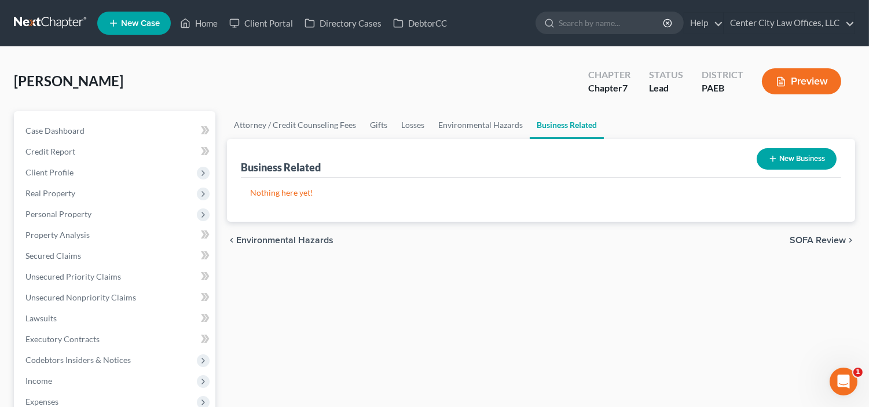
click at [819, 158] on button "New Business" at bounding box center [797, 158] width 80 height 21
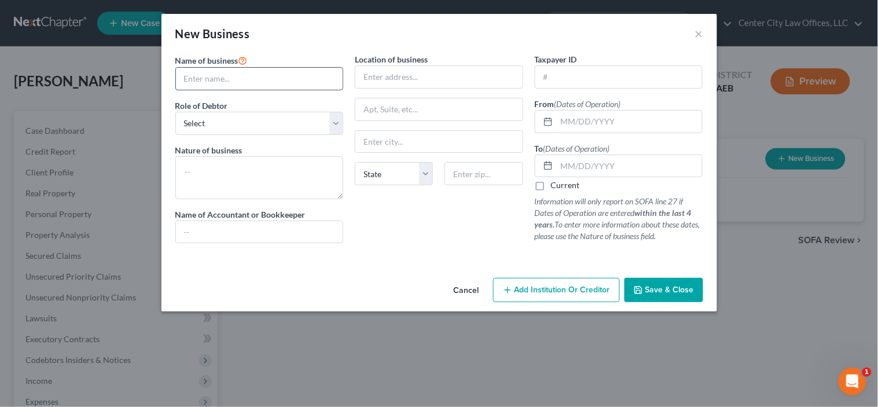
click at [244, 83] on input "text" at bounding box center [259, 79] width 167 height 22
click at [249, 79] on input "text" at bounding box center [259, 79] width 167 height 22
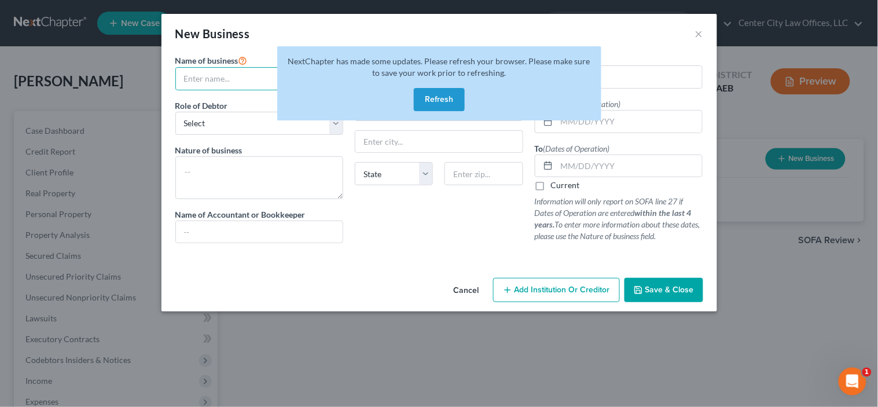
click at [447, 98] on button "Refresh" at bounding box center [439, 99] width 51 height 23
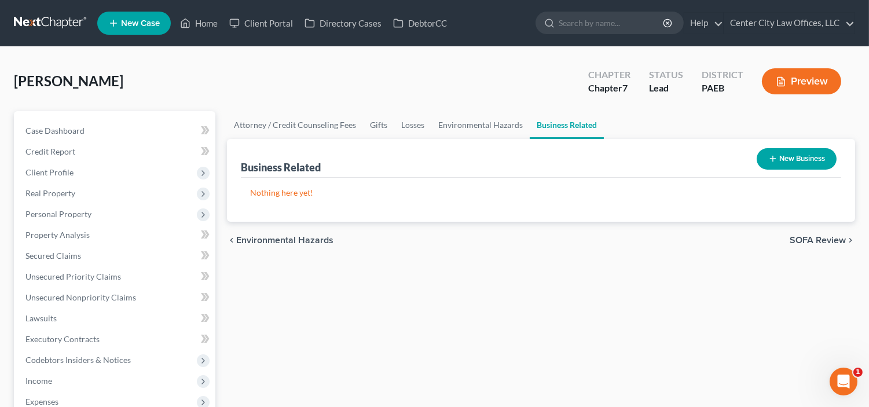
click at [791, 153] on button "New Business" at bounding box center [797, 158] width 80 height 21
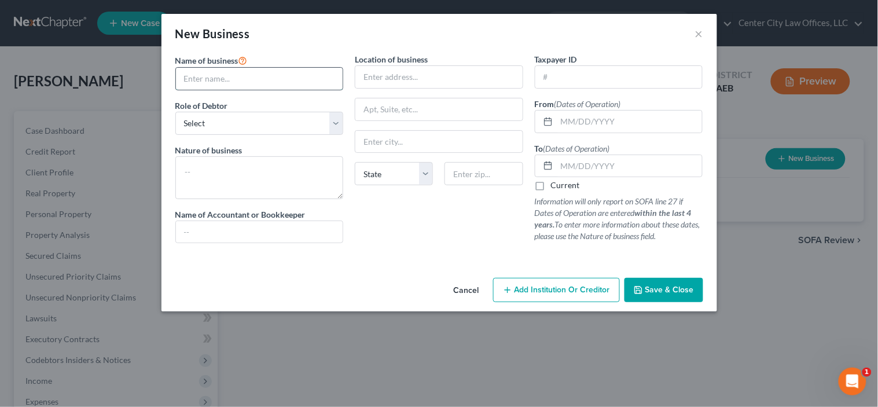
click at [287, 87] on input "text" at bounding box center [259, 79] width 167 height 22
click at [274, 86] on input "text" at bounding box center [259, 79] width 167 height 22
type input "c"
type input "CRYSTAL BAILEY EVENTS"
click at [264, 119] on select "Select A member of a limited liability company (LLC) or limited liability partn…" at bounding box center [259, 123] width 169 height 23
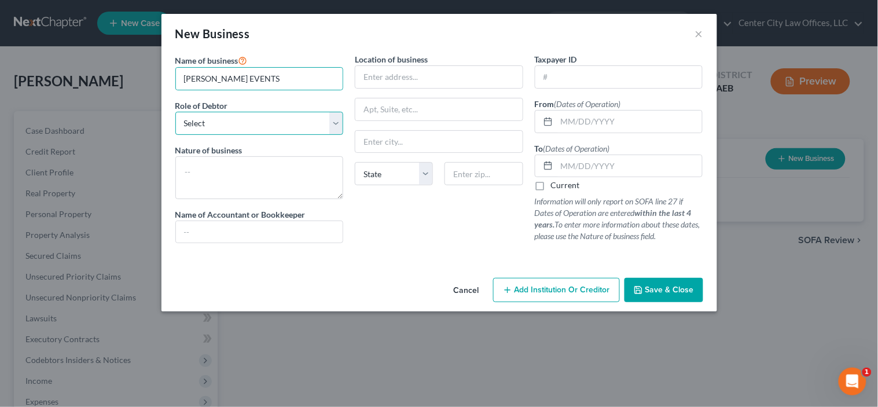
click at [264, 119] on select "Select A member of a limited liability company (LLC) or limited liability partn…" at bounding box center [259, 123] width 169 height 23
select select "officer"
click at [175, 112] on select "Select A member of a limited liability company (LLC) or limited liability partn…" at bounding box center [259, 123] width 169 height 23
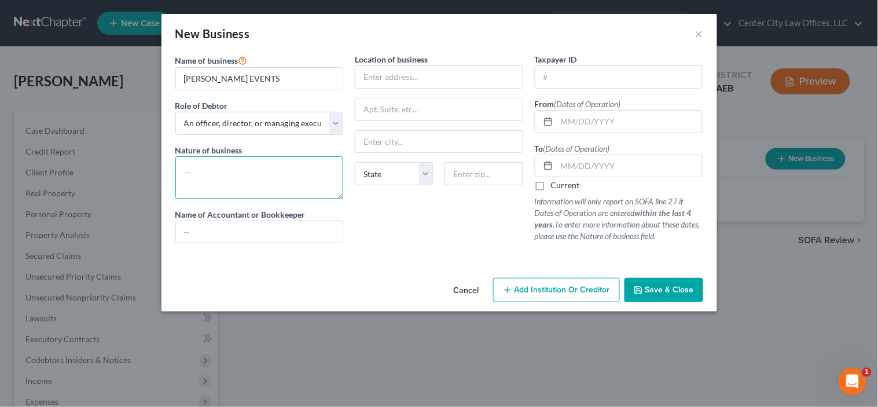
click at [252, 167] on textarea at bounding box center [259, 177] width 169 height 43
type textarea "EENT PLANNING"
click at [294, 129] on select "Select A member of a limited liability company (LLC) or limited liability partn…" at bounding box center [259, 123] width 169 height 23
select select "sole_proprietor"
click at [175, 112] on select "Select A member of a limited liability company (LLC) or limited liability partn…" at bounding box center [259, 123] width 169 height 23
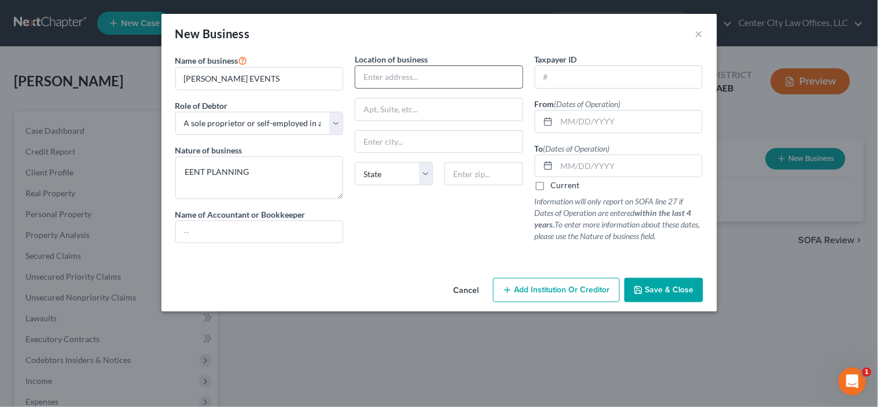
click at [397, 79] on input "text" at bounding box center [439, 77] width 167 height 22
type input "2209 E. WASHINGTON LANE"
click at [478, 178] on input "text" at bounding box center [484, 173] width 78 height 23
click at [479, 175] on input "text" at bounding box center [484, 173] width 78 height 23
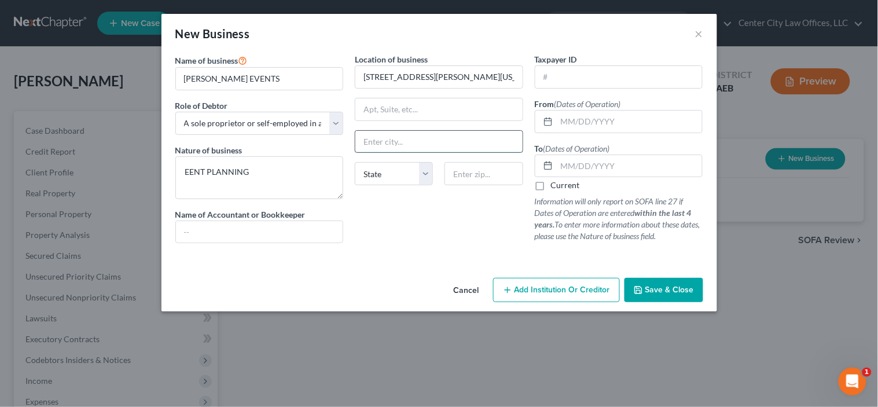
click at [419, 137] on input "text" at bounding box center [439, 142] width 167 height 22
click at [494, 182] on input "text" at bounding box center [484, 173] width 78 height 23
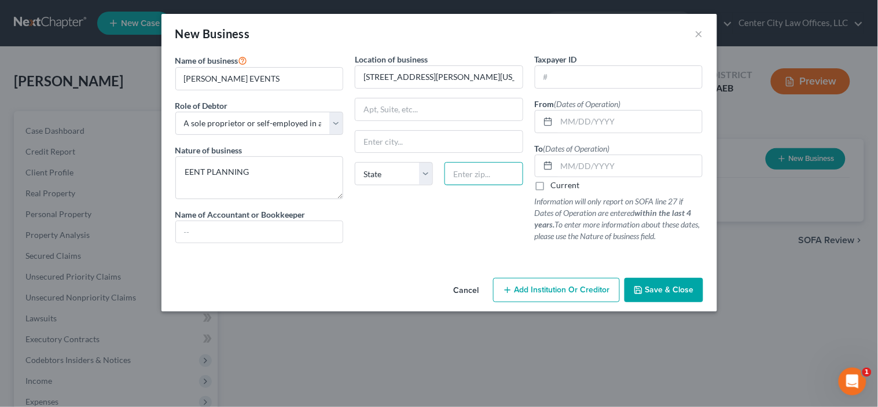
click at [501, 169] on input "text" at bounding box center [484, 173] width 78 height 23
type input "19138"
click at [496, 198] on div "Location of business 2209 E. WASHINGTON LANE State AL AK AR AZ CA CO CT DE DC F…" at bounding box center [439, 152] width 180 height 199
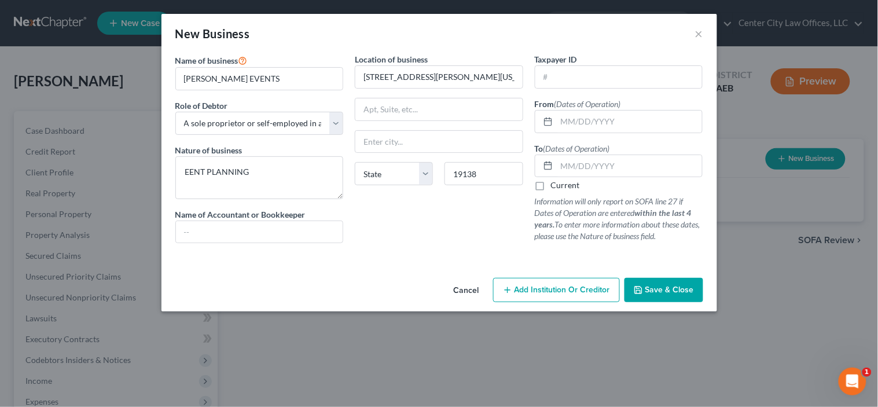
type input "Philadelphia"
select select "39"
click at [609, 80] on input "text" at bounding box center [619, 77] width 167 height 22
click at [610, 116] on input "text" at bounding box center [630, 122] width 146 height 22
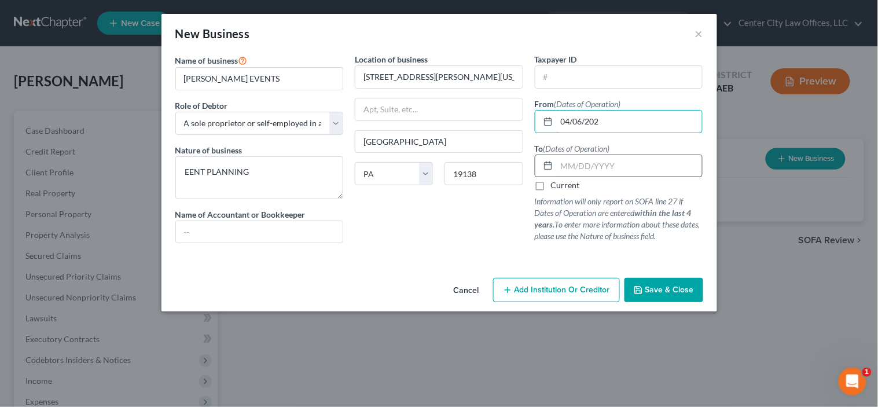
type input "04/06/202"
click at [612, 166] on input "text" at bounding box center [630, 166] width 146 height 22
click at [657, 285] on span "Save & Close" at bounding box center [670, 290] width 49 height 10
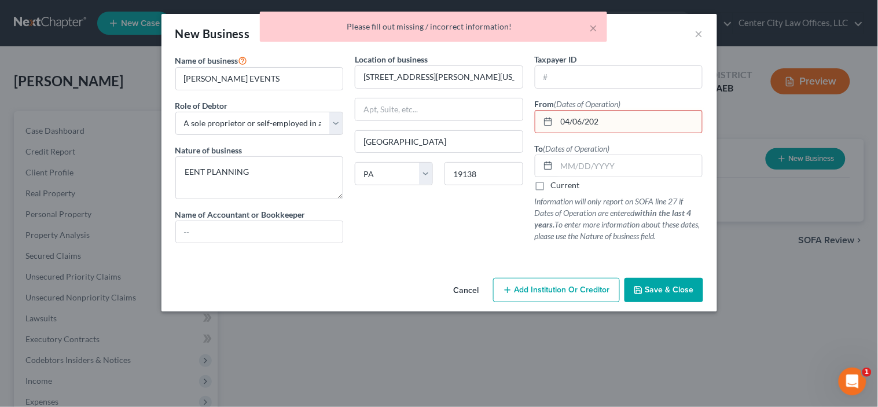
click at [405, 210] on div "Location of business 2209 E. WASHINGTON LANE Philadelphia State AL AK AR AZ CA …" at bounding box center [439, 152] width 180 height 199
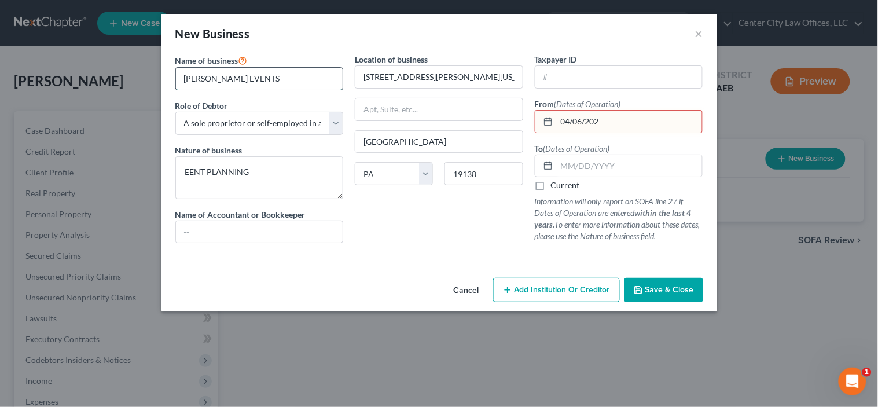
click at [320, 87] on input "CRYSTAL BAILEY EVENTS" at bounding box center [259, 79] width 167 height 22
click at [649, 287] on span "Save & Close" at bounding box center [670, 290] width 49 height 10
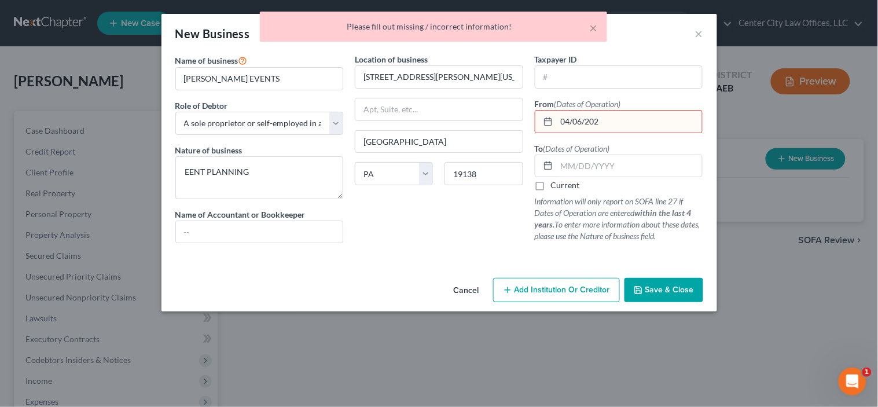
click at [624, 116] on input "04/06/202" at bounding box center [630, 122] width 146 height 22
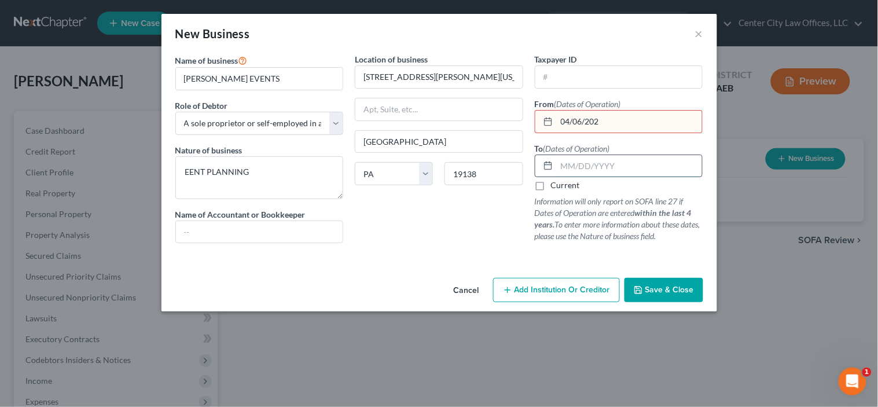
click at [610, 163] on input "text" at bounding box center [630, 166] width 146 height 22
click at [551, 185] on label "Current" at bounding box center [565, 186] width 29 height 12
click at [556, 185] on input "Current" at bounding box center [560, 184] width 8 height 8
checkbox input "true"
click at [627, 280] on button "Save & Close" at bounding box center [664, 290] width 79 height 24
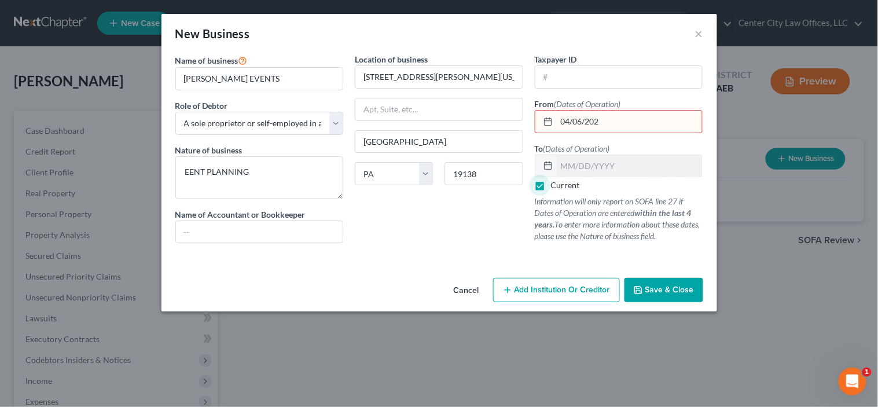
click at [627, 280] on button "Save & Close" at bounding box center [664, 290] width 79 height 24
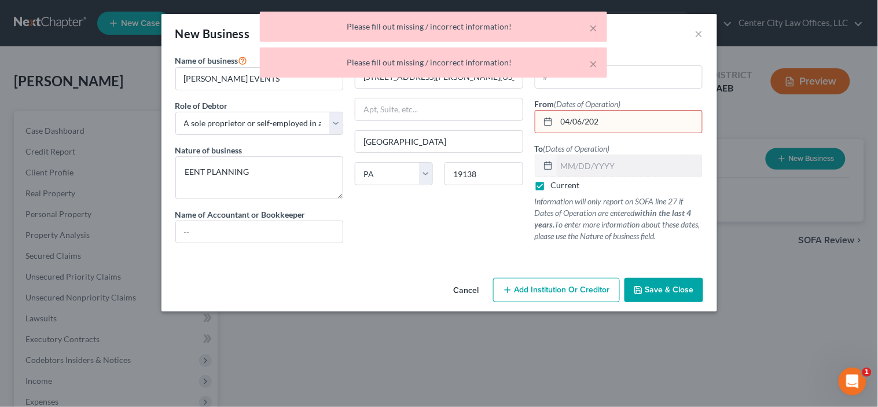
click at [529, 16] on div "× Please fill out missing / incorrect information!" at bounding box center [433, 27] width 347 height 30
click at [595, 58] on div "Taxpayer ID" at bounding box center [619, 70] width 169 height 35
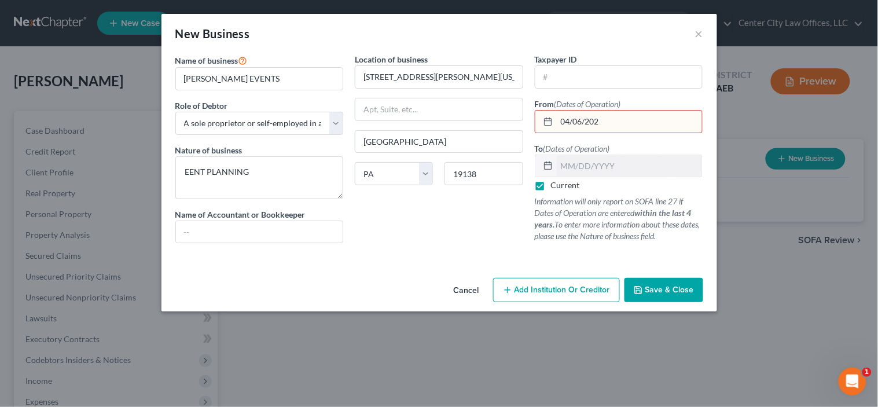
click at [627, 126] on input "04/06/202" at bounding box center [630, 122] width 146 height 22
type input "04/06/2022"
click at [635, 285] on icon "button" at bounding box center [638, 289] width 9 height 9
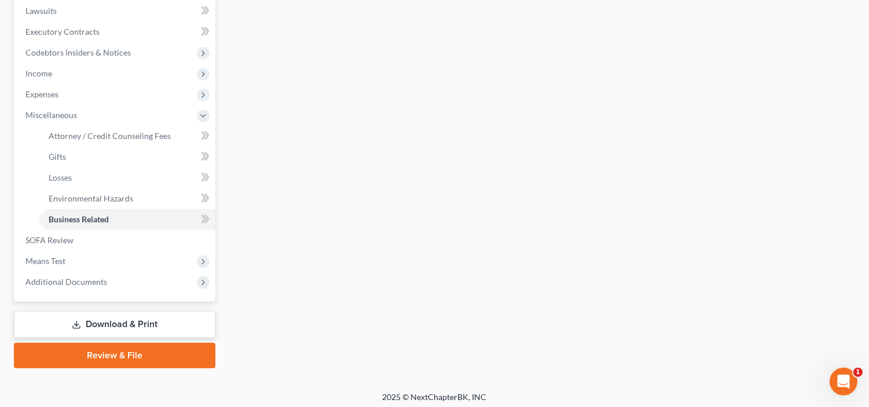
scroll to position [311, 0]
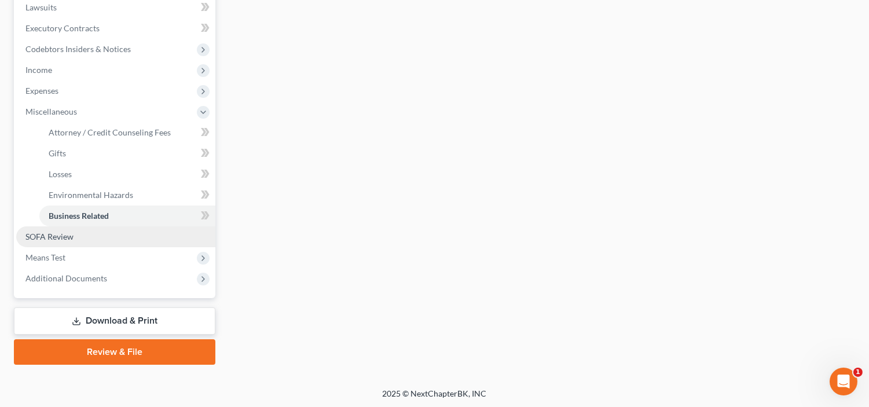
click at [82, 239] on link "SOFA Review" at bounding box center [115, 236] width 199 height 21
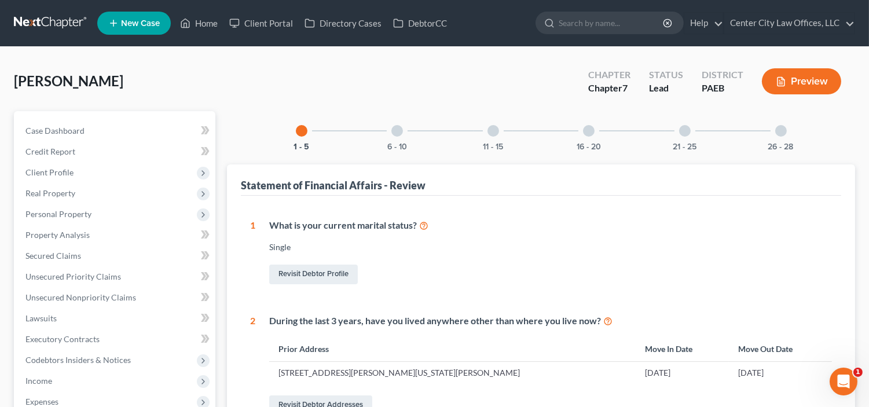
click at [402, 122] on div "6 - 10" at bounding box center [397, 130] width 39 height 39
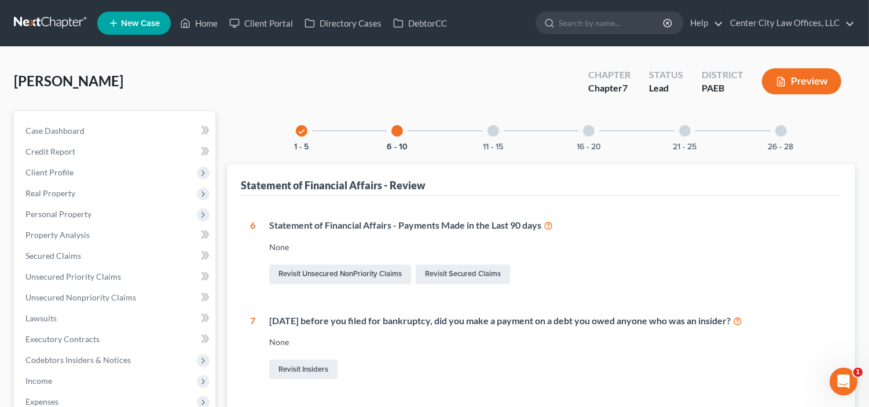
click at [490, 129] on div at bounding box center [494, 131] width 12 height 12
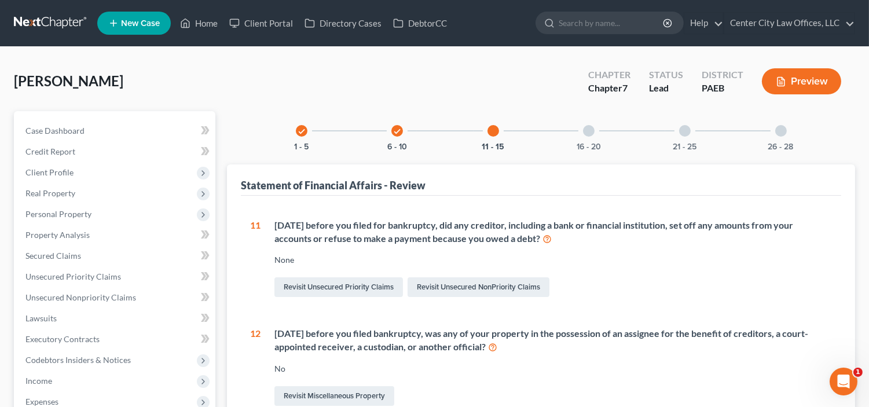
click at [582, 131] on div "16 - 20" at bounding box center [588, 130] width 39 height 39
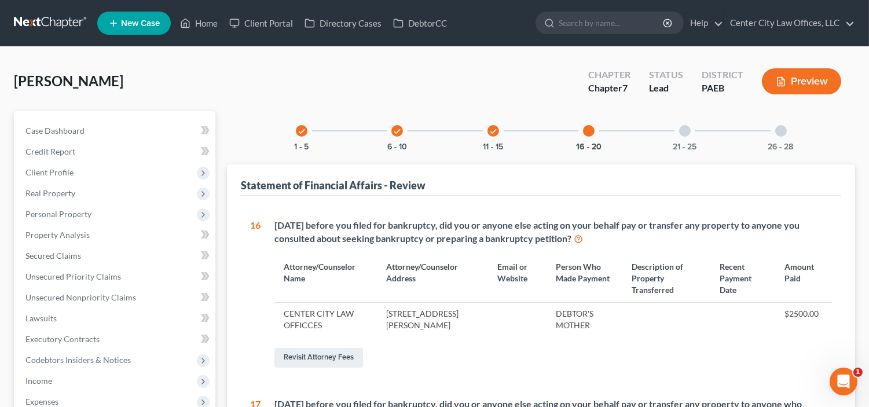
click at [686, 133] on div at bounding box center [685, 131] width 12 height 12
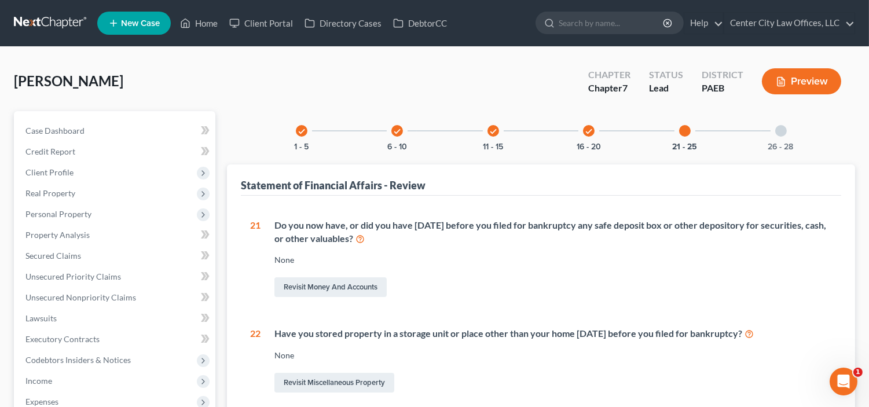
click at [780, 134] on div at bounding box center [781, 131] width 12 height 12
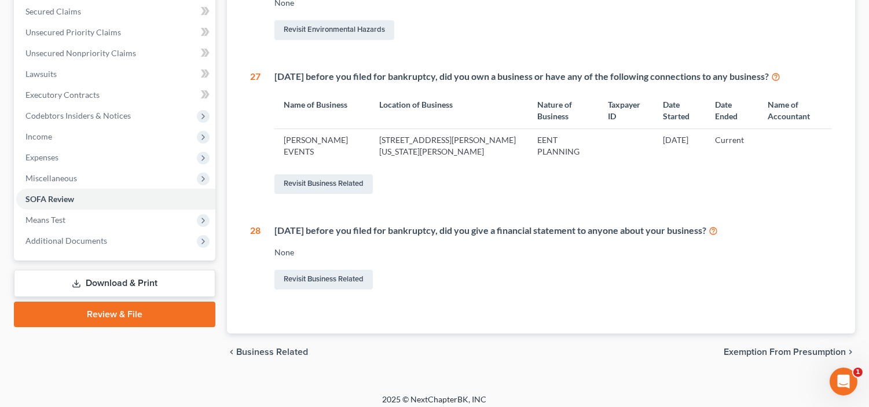
scroll to position [251, 0]
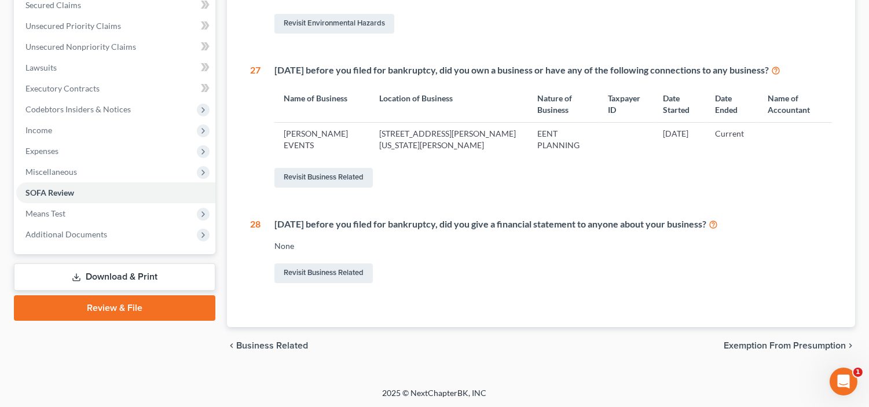
click at [756, 354] on div "chevron_left Business Related Exemption from Presumption chevron_right" at bounding box center [541, 345] width 628 height 37
click at [751, 349] on span "Exemption from Presumption" at bounding box center [785, 345] width 122 height 9
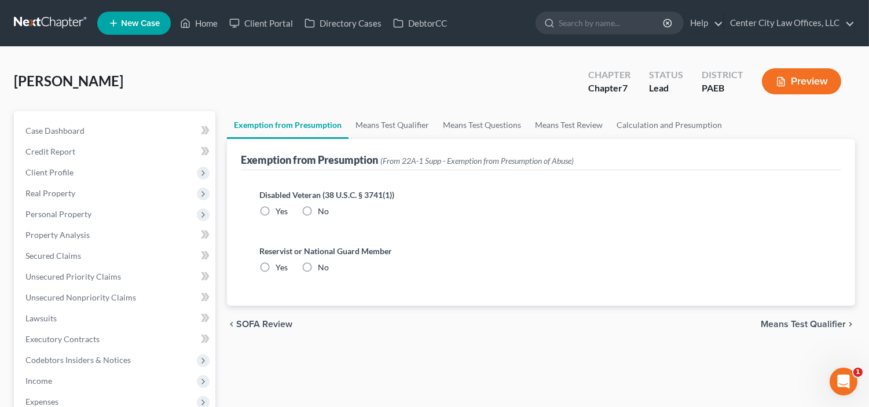
click at [318, 211] on label "No" at bounding box center [323, 212] width 11 height 12
click at [323, 211] on input "No" at bounding box center [327, 210] width 8 height 8
radio input "true"
click at [318, 267] on label "No" at bounding box center [323, 268] width 11 height 12
click at [323, 267] on input "No" at bounding box center [327, 266] width 8 height 8
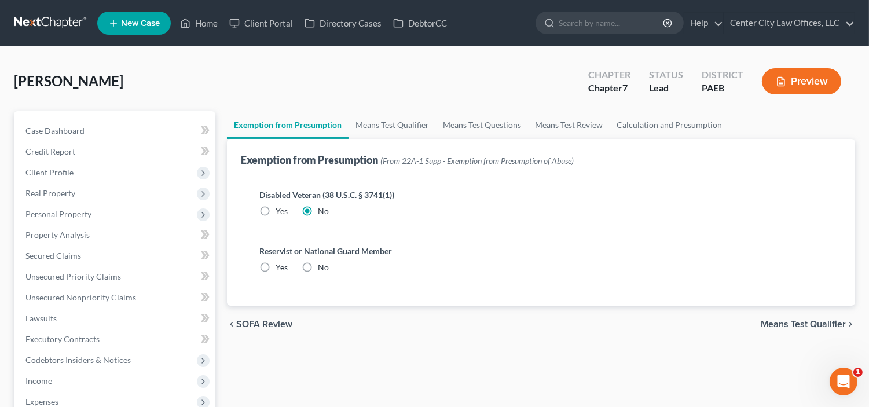
radio input "true"
click at [790, 331] on div "chevron_left SOFA Review Means Test Qualifier chevron_right" at bounding box center [541, 324] width 628 height 37
click at [782, 323] on span "Means Test Qualifier" at bounding box center [803, 324] width 85 height 9
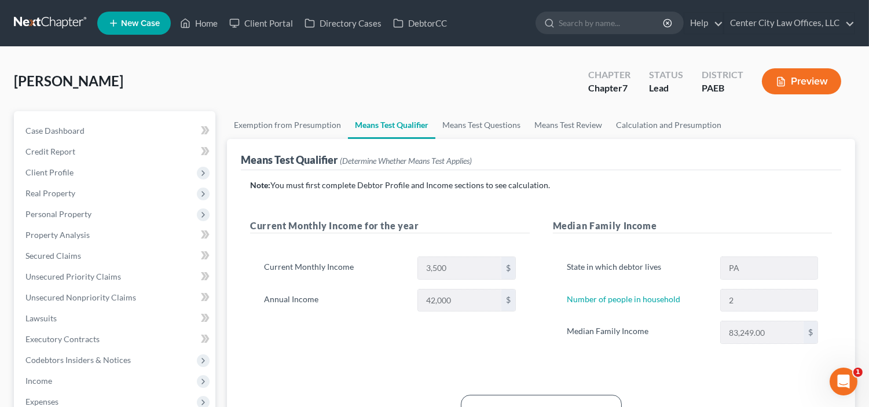
scroll to position [311, 0]
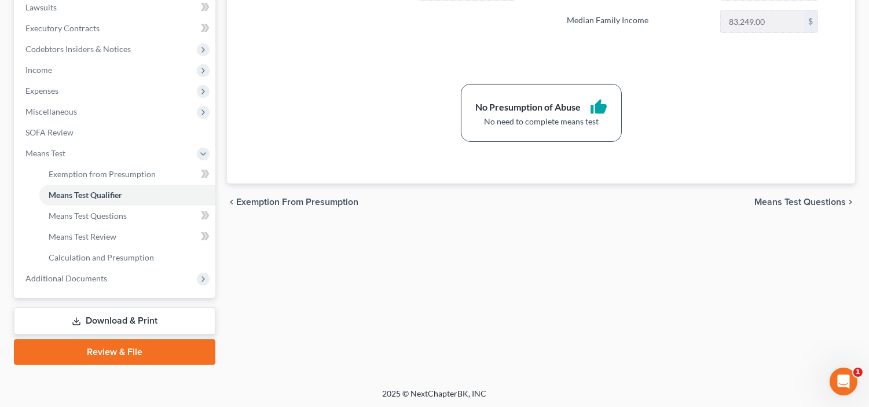
click at [97, 320] on link "Download & Print" at bounding box center [115, 320] width 202 height 27
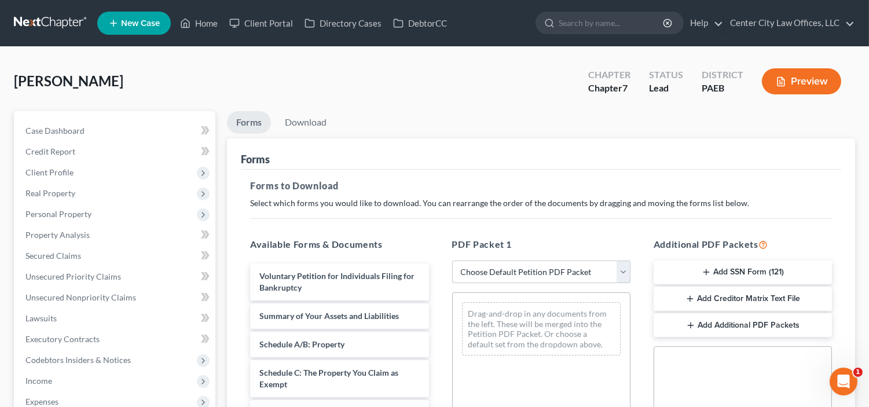
click at [494, 263] on select "Choose Default Petition PDF Packet Complete Bankruptcy Petition (all forms and …" at bounding box center [541, 272] width 178 height 23
select select "0"
click at [452, 261] on select "Choose Default Petition PDF Packet Complete Bankruptcy Petition (all forms and …" at bounding box center [541, 272] width 178 height 23
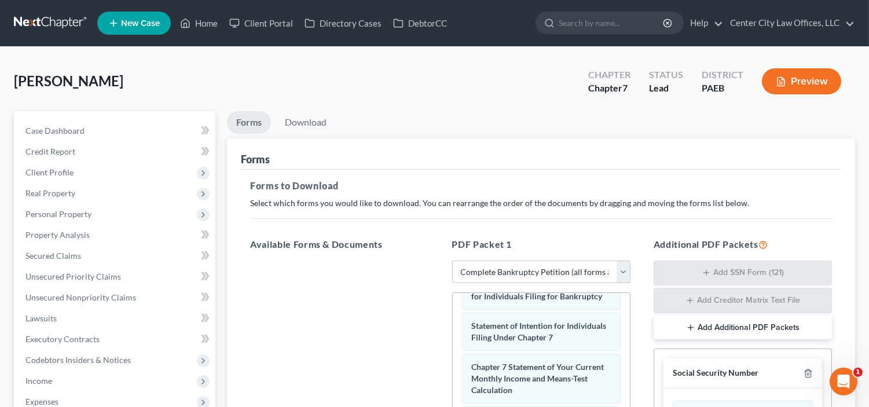
scroll to position [309, 0]
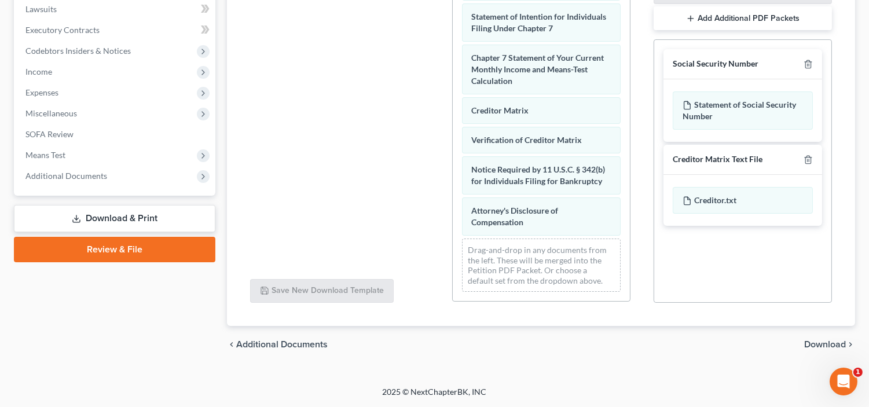
click at [819, 343] on span "Download" at bounding box center [825, 344] width 42 height 9
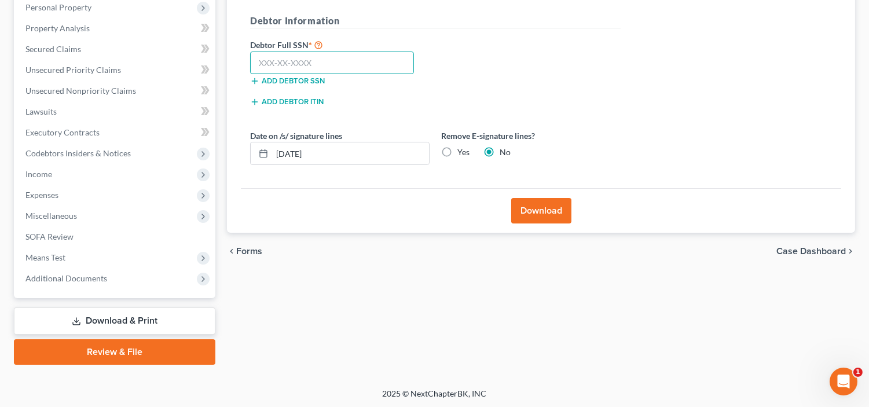
click at [350, 66] on input "text" at bounding box center [332, 63] width 164 height 23
type input "159-72-1770"
click at [537, 200] on button "Download" at bounding box center [541, 210] width 60 height 25
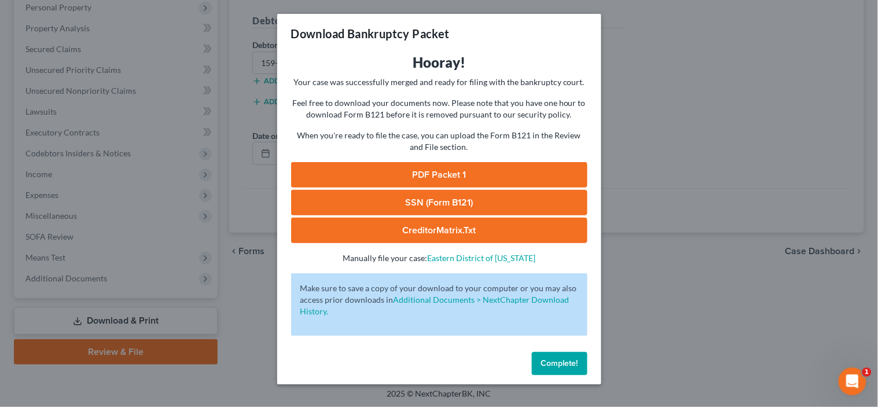
click at [376, 175] on link "PDF Packet 1" at bounding box center [439, 174] width 296 height 25
click at [554, 372] on button "Complete!" at bounding box center [560, 363] width 56 height 23
